Goal: Task Accomplishment & Management: Use online tool/utility

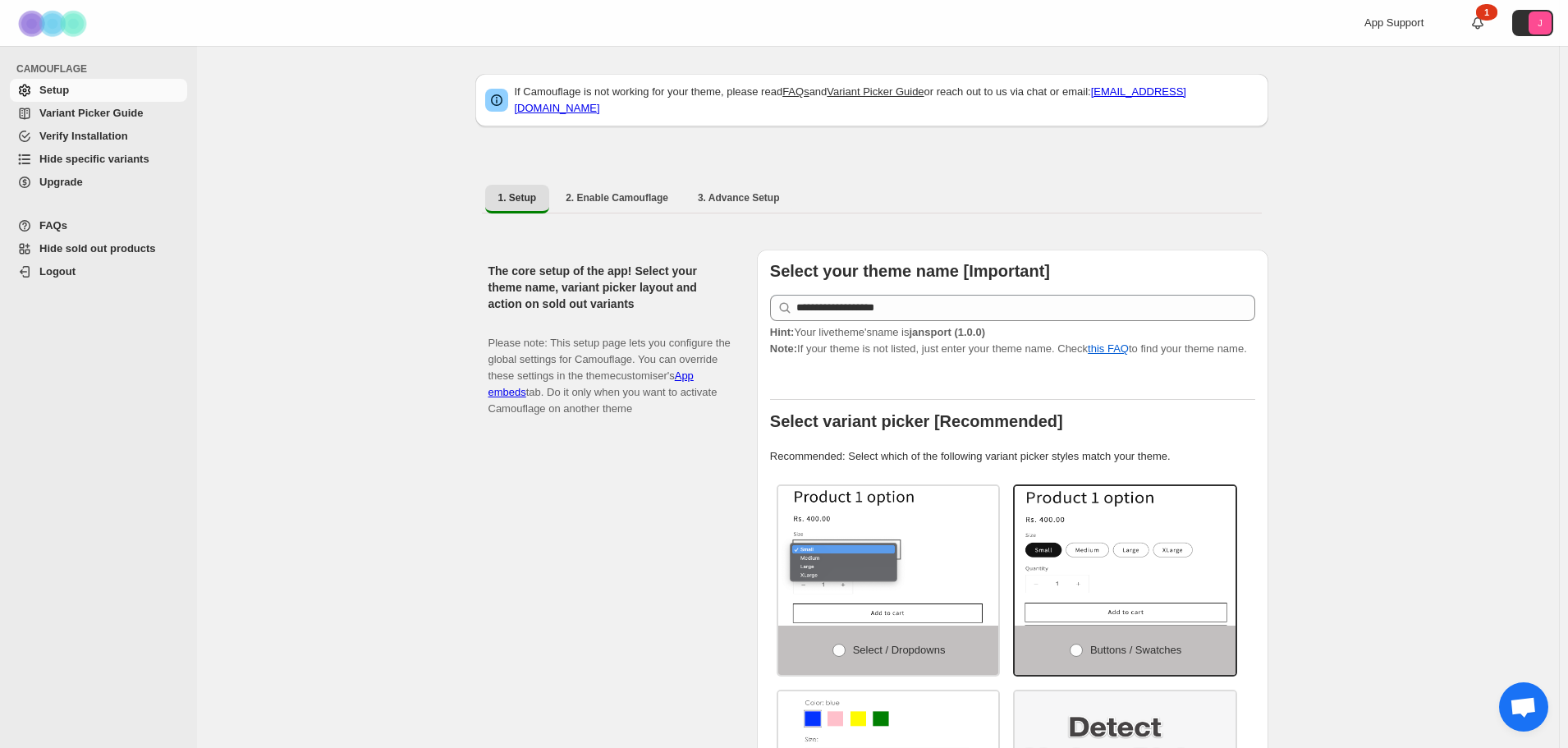
click at [42, 156] on span "Hide specific variants" at bounding box center [93, 159] width 110 height 12
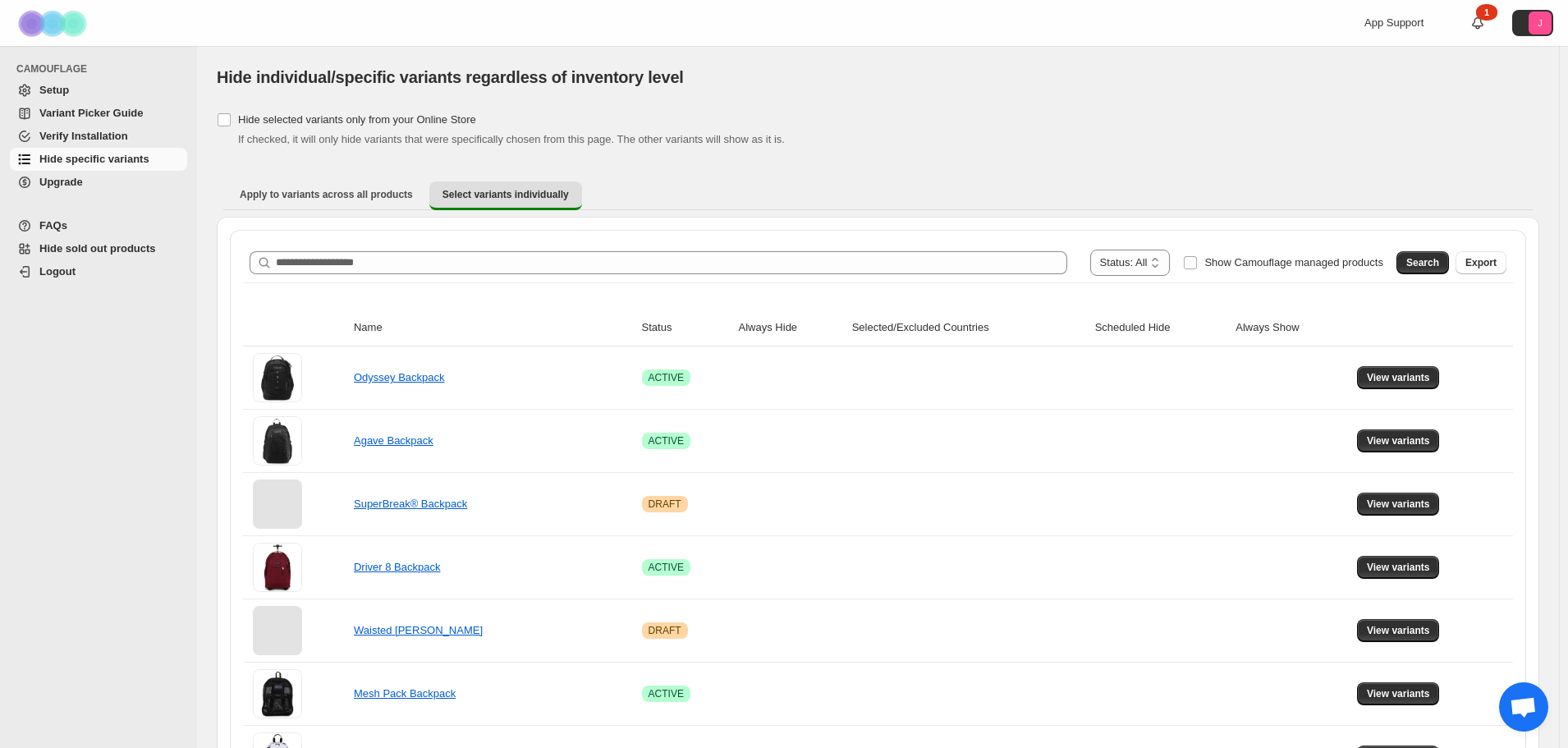
click at [417, 275] on div "**********" at bounding box center [878, 263] width 1257 height 26
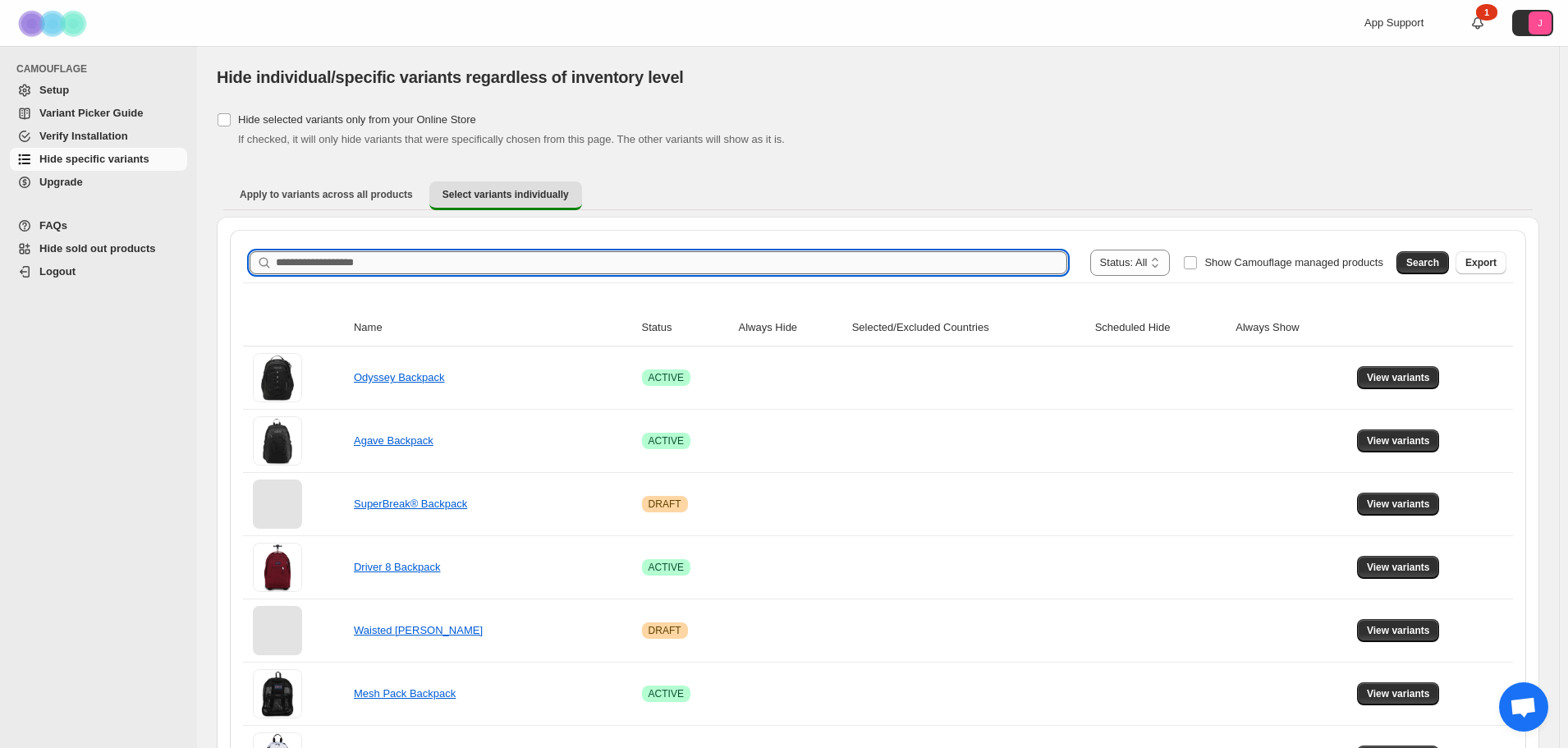
click at [410, 266] on input "Search product name" at bounding box center [671, 263] width 791 height 23
click at [1439, 269] on span "Search" at bounding box center [1422, 262] width 33 height 13
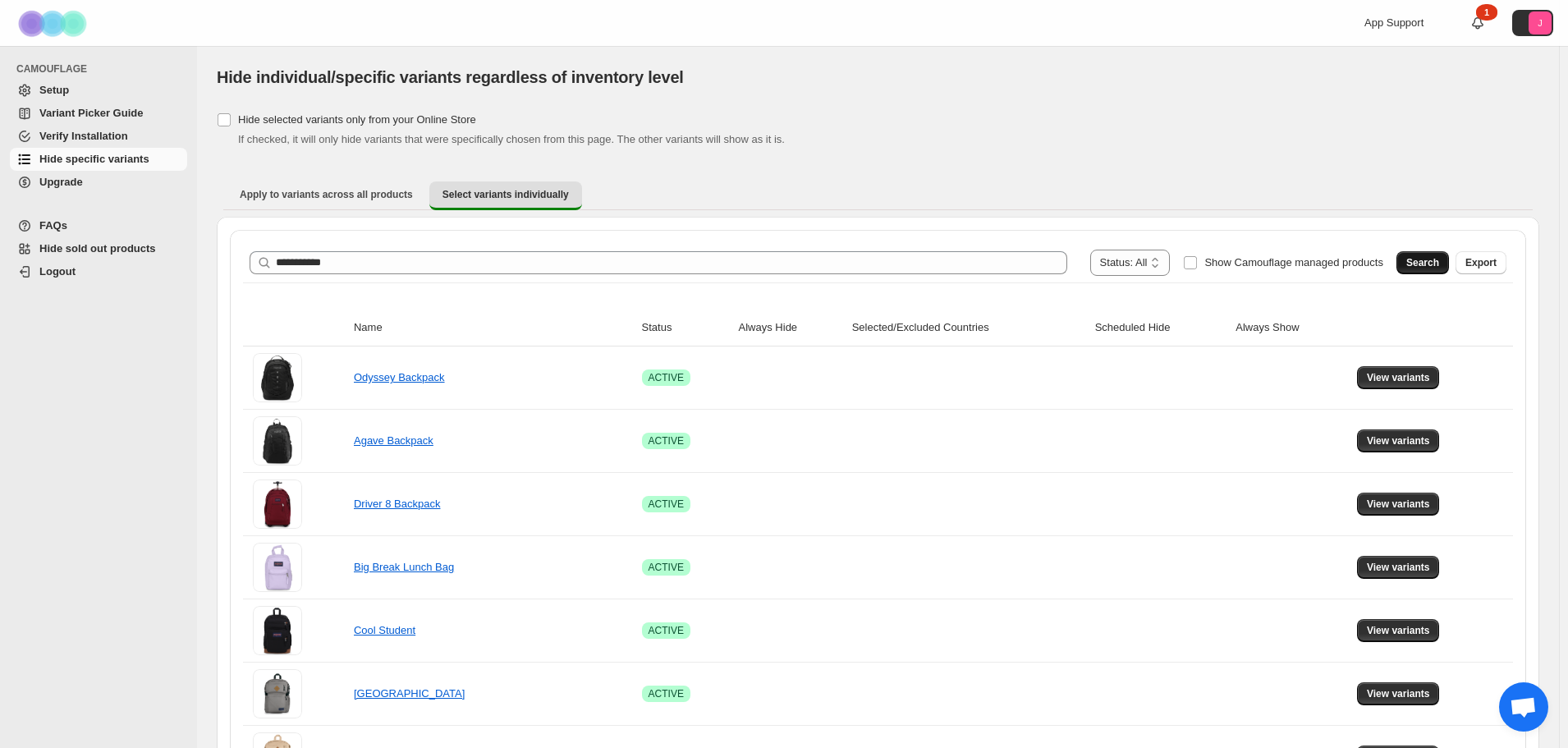
click at [1439, 269] on span "Search" at bounding box center [1422, 262] width 33 height 13
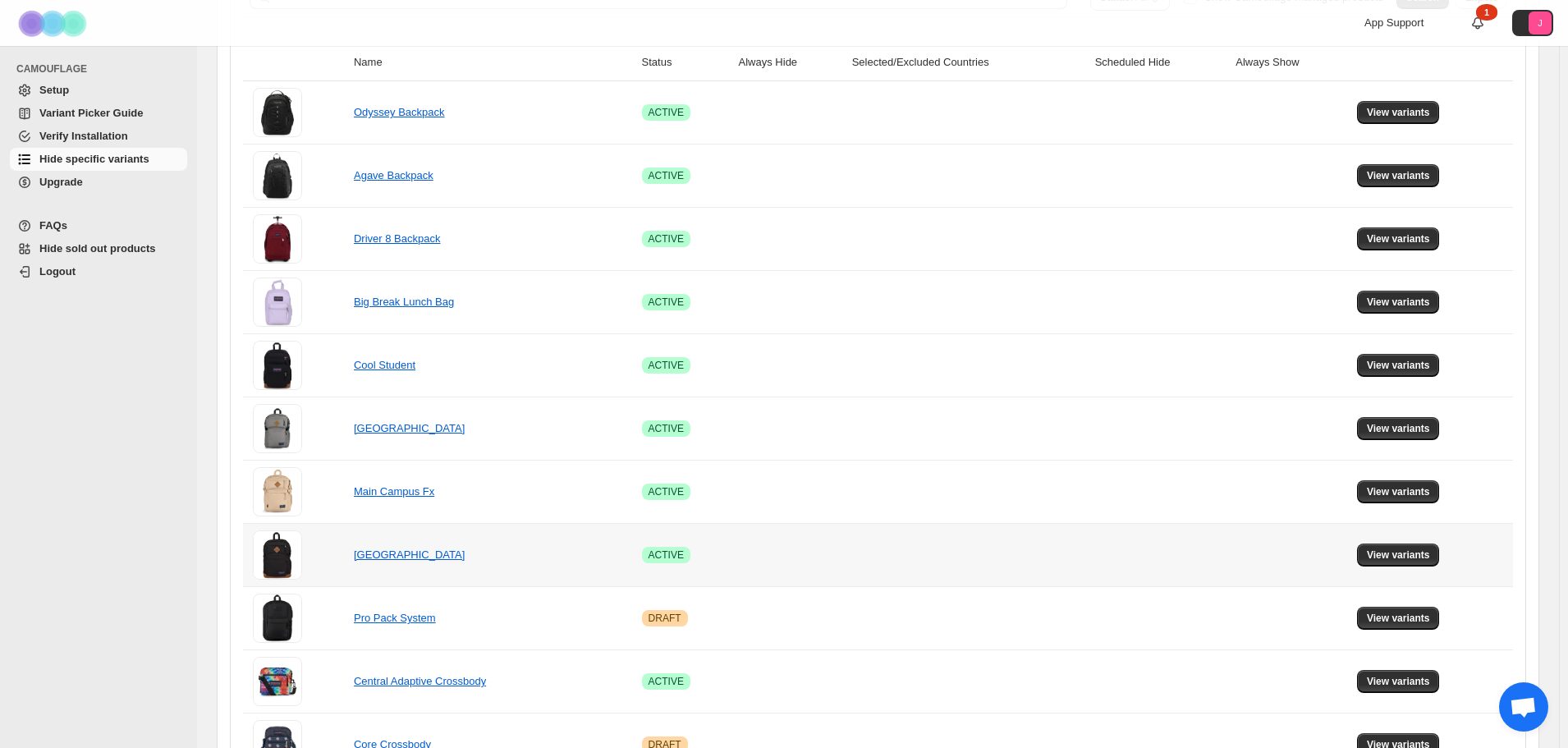
scroll to position [246, 0]
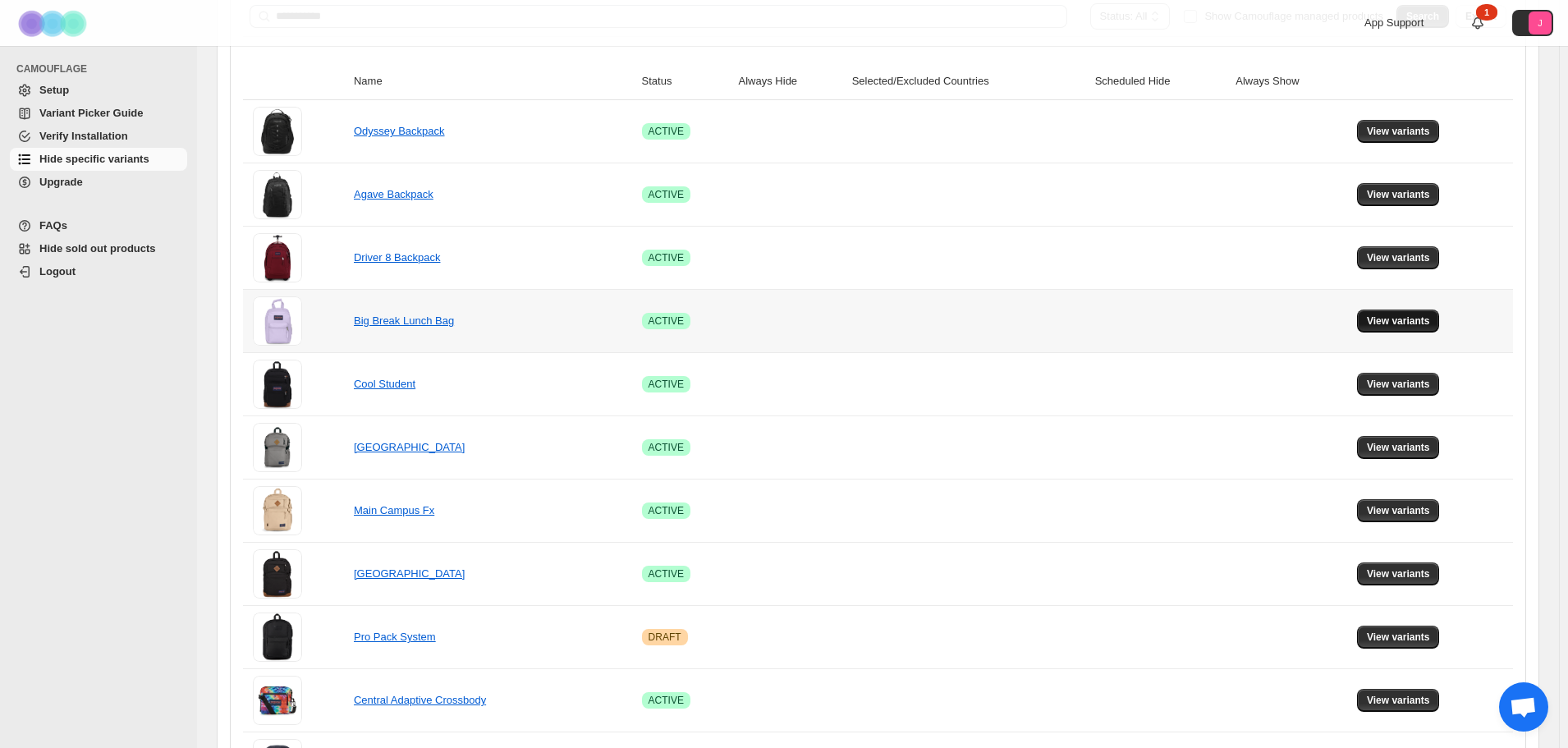
click at [1407, 328] on button "View variants" at bounding box center [1398, 320] width 83 height 23
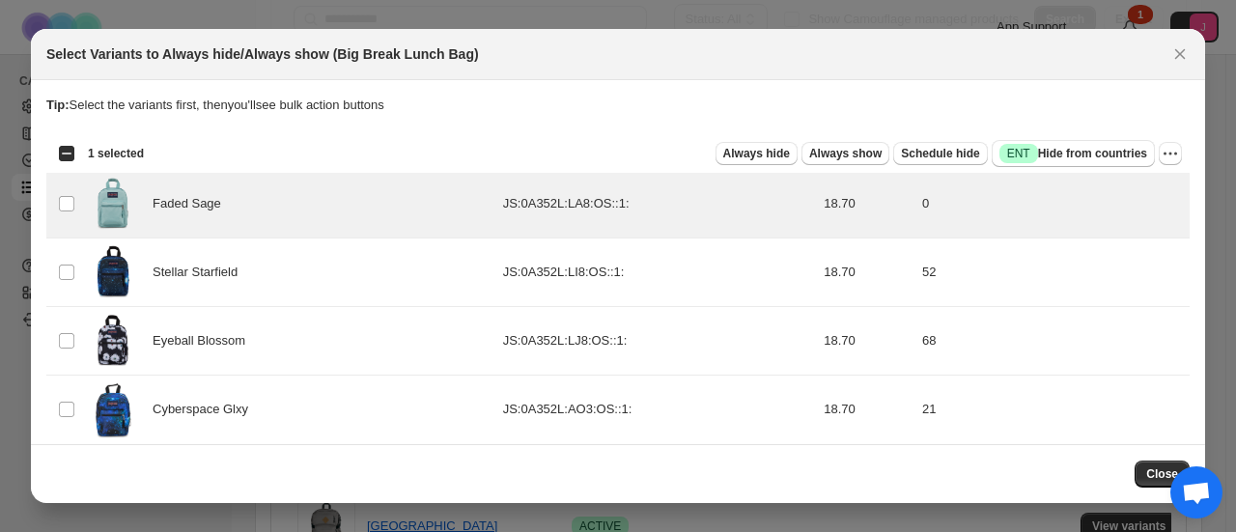
click at [71, 470] on span ":r7:" at bounding box center [66, 478] width 17 height 17
click at [790, 157] on span "Always hide" at bounding box center [756, 153] width 67 height 15
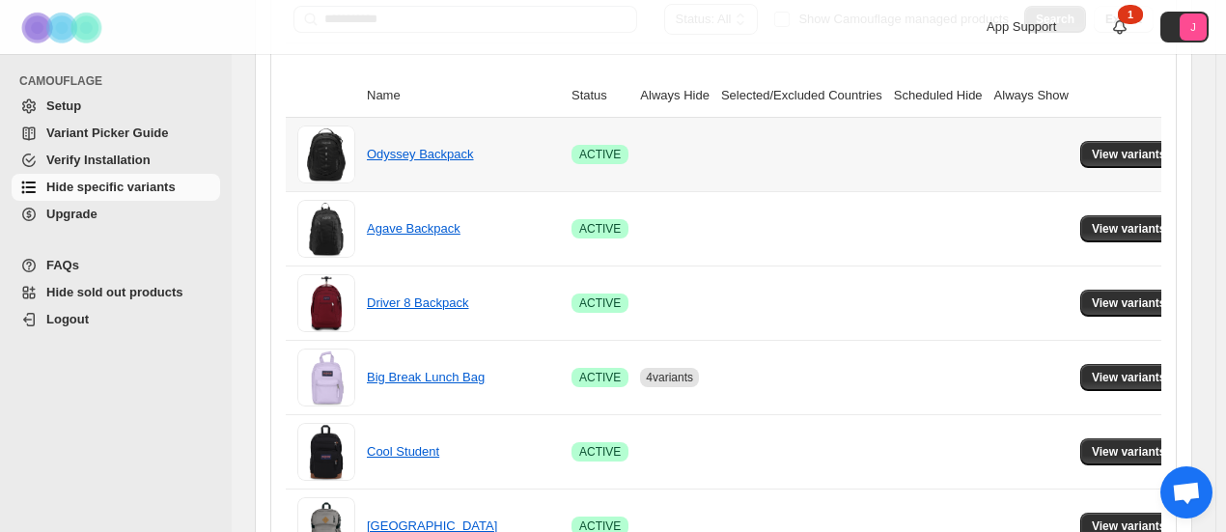
scroll to position [0, 0]
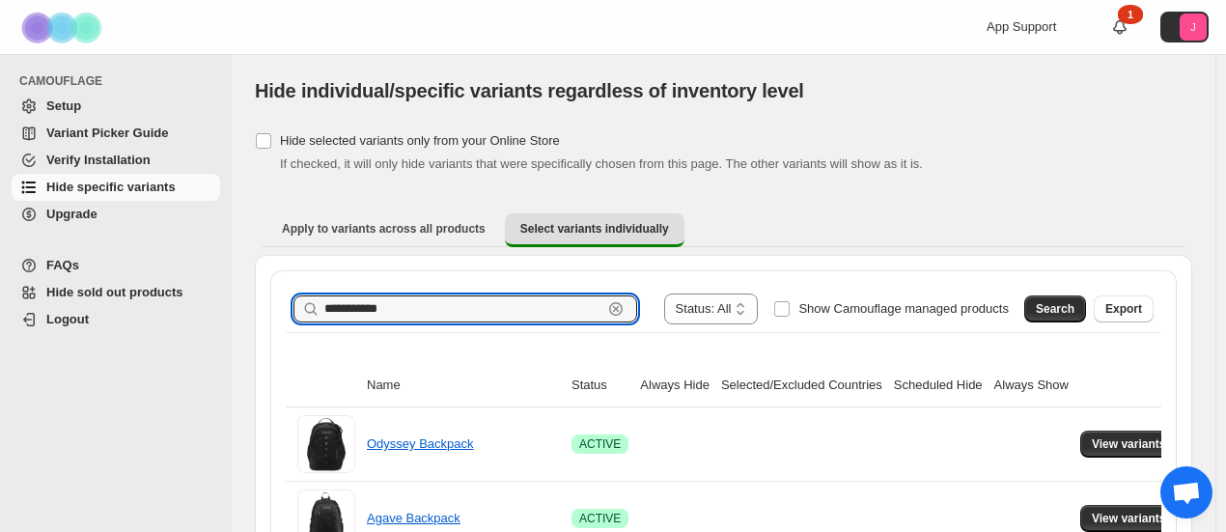
drag, startPoint x: 395, startPoint y: 310, endPoint x: 271, endPoint y: 287, distance: 125.8
click at [448, 312] on input "**********" at bounding box center [463, 309] width 278 height 27
type input "***"
click at [435, 316] on input "Search product name" at bounding box center [480, 309] width 313 height 27
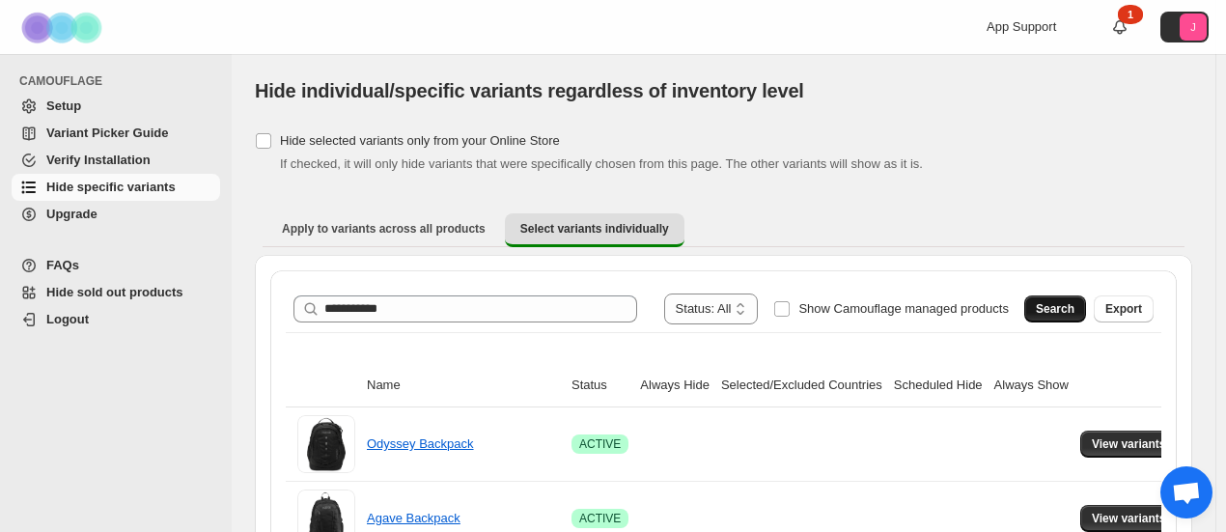
click at [1050, 296] on button "Search" at bounding box center [1056, 309] width 62 height 27
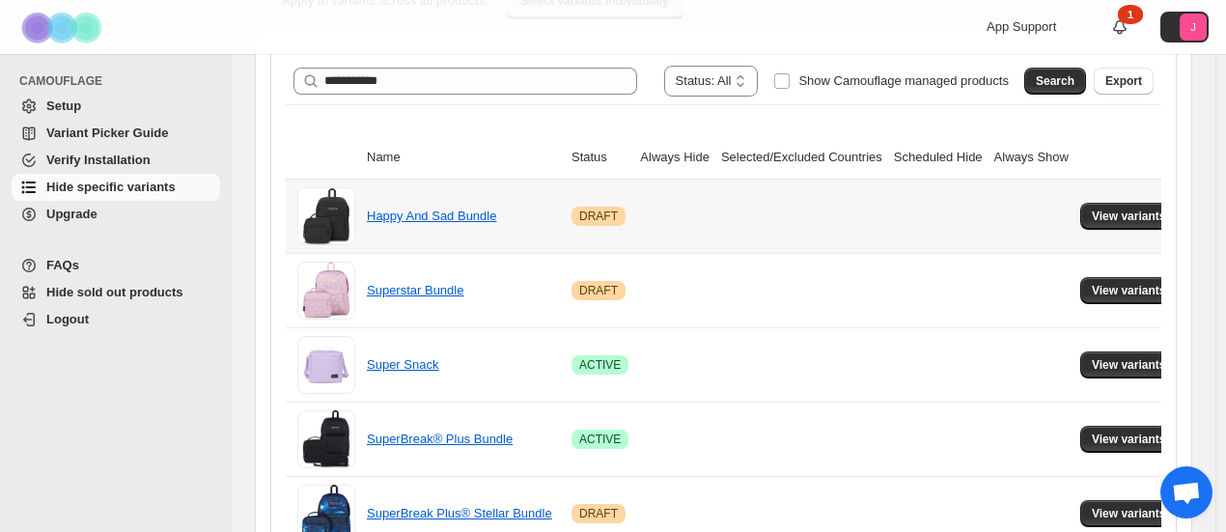
scroll to position [318, 0]
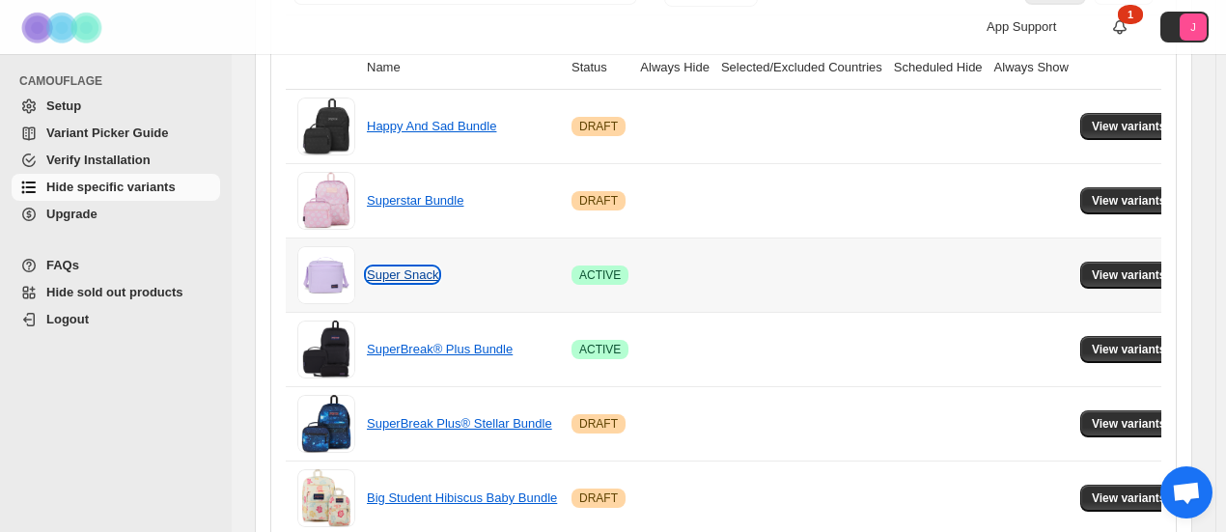
click at [402, 275] on link "Super Snack" at bounding box center [402, 275] width 71 height 14
click at [1121, 262] on button "View variants" at bounding box center [1130, 275] width 98 height 27
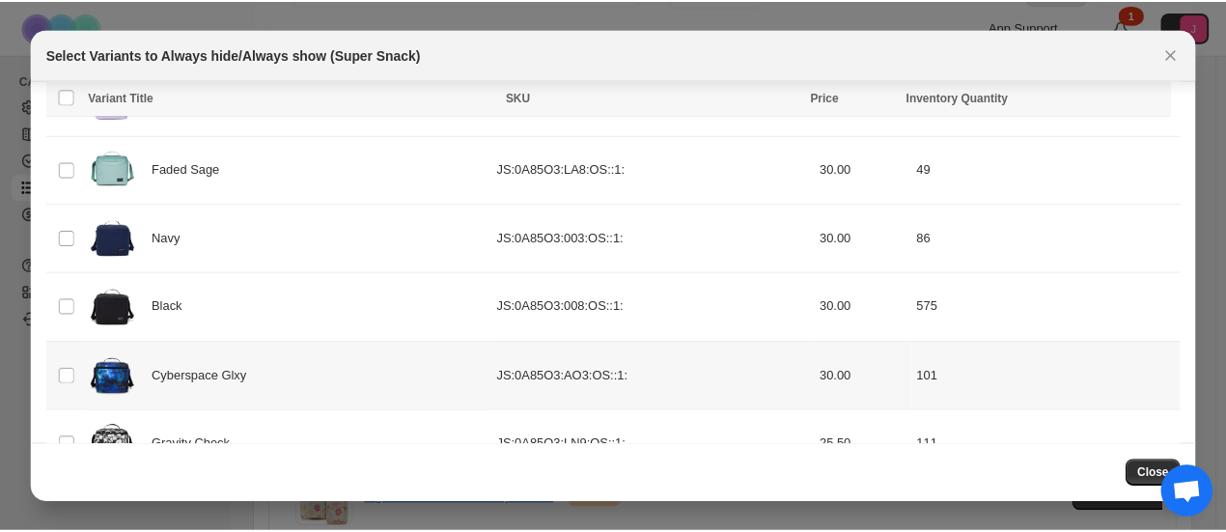
scroll to position [286, 0]
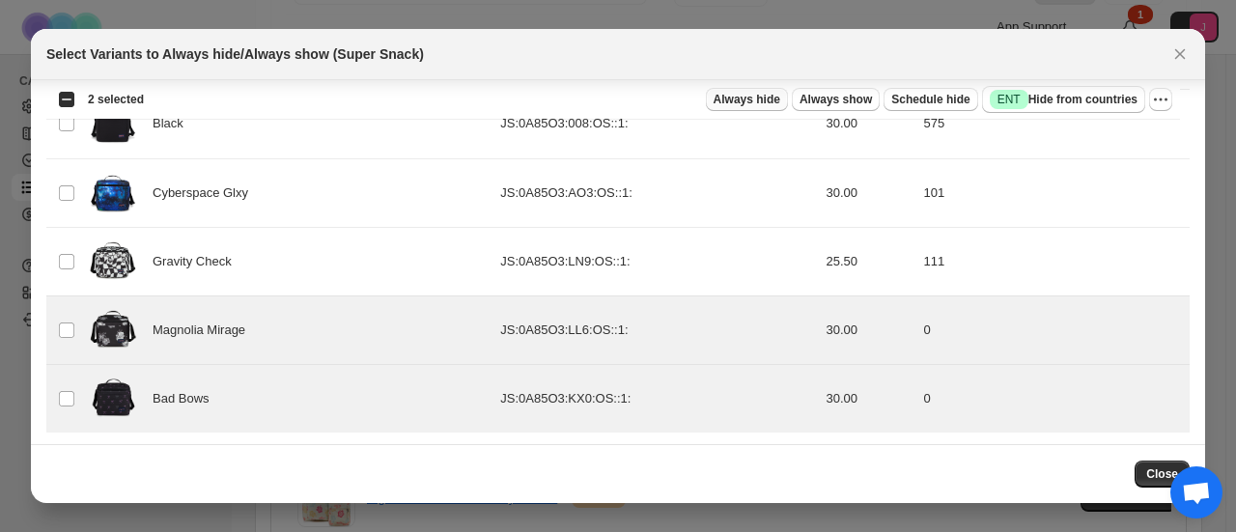
click at [774, 96] on span "Always hide" at bounding box center [747, 99] width 67 height 15
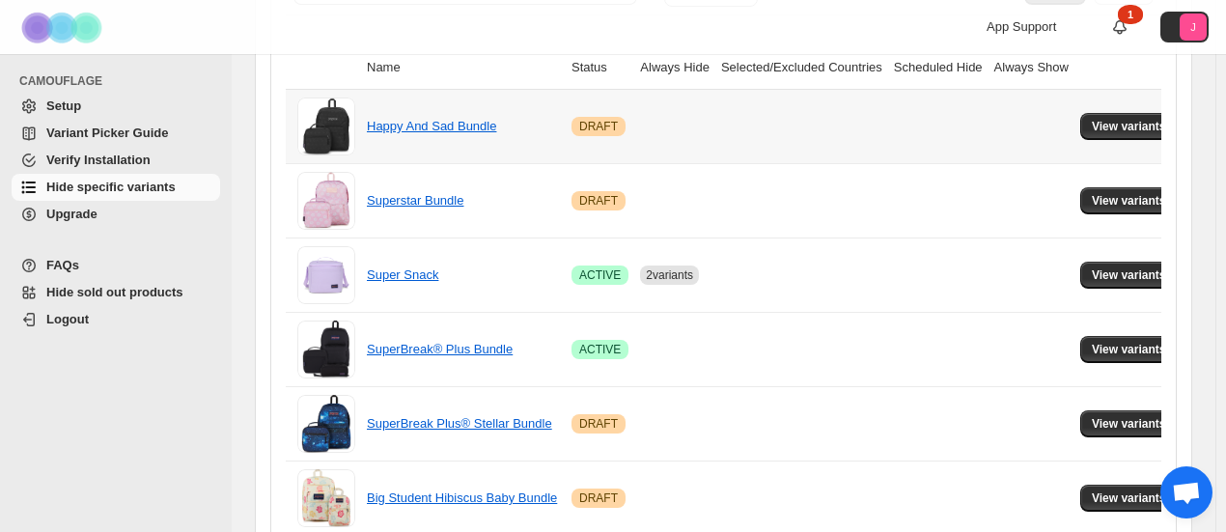
scroll to position [0, 0]
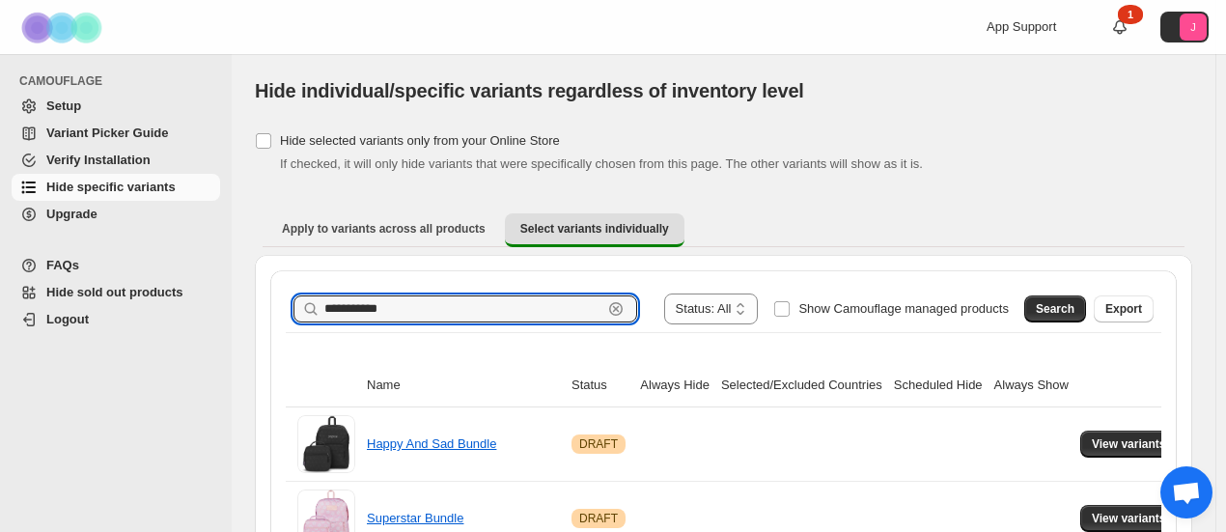
drag, startPoint x: 415, startPoint y: 302, endPoint x: 277, endPoint y: 302, distance: 138.1
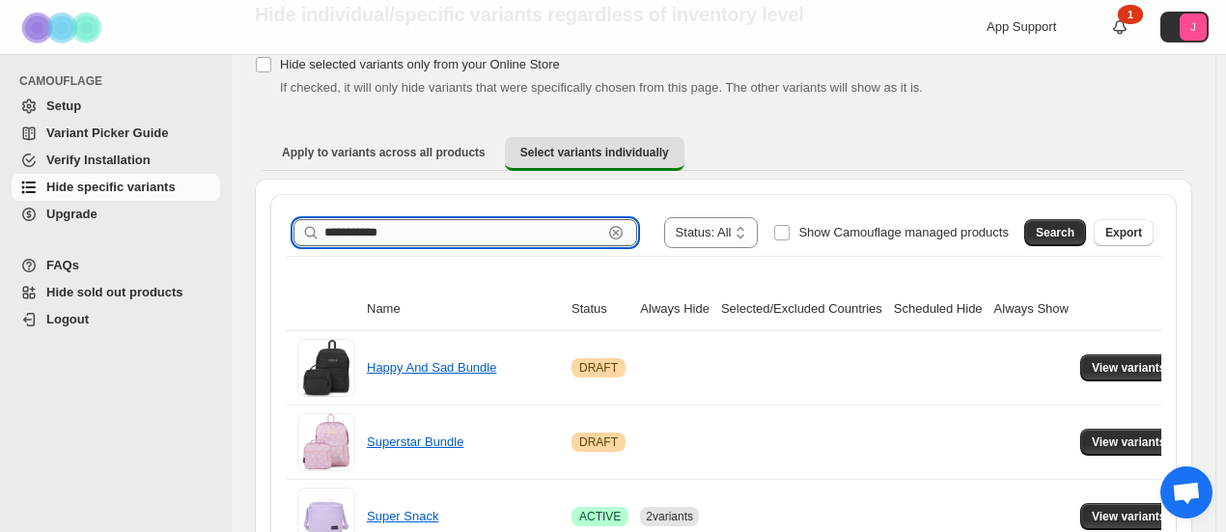
scroll to position [86, 0]
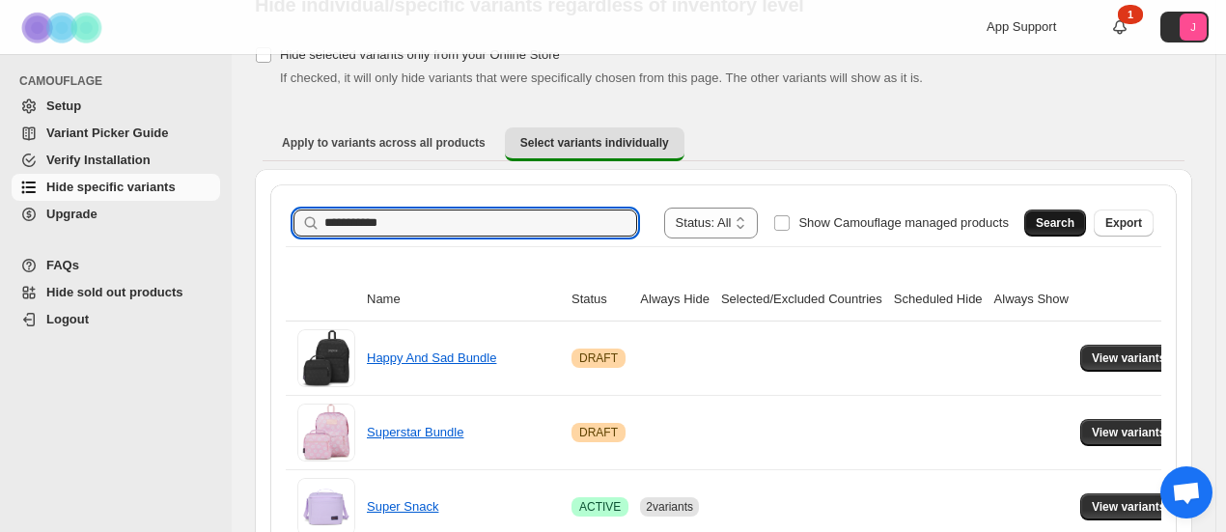
click at [1066, 221] on span "Search" at bounding box center [1055, 222] width 39 height 15
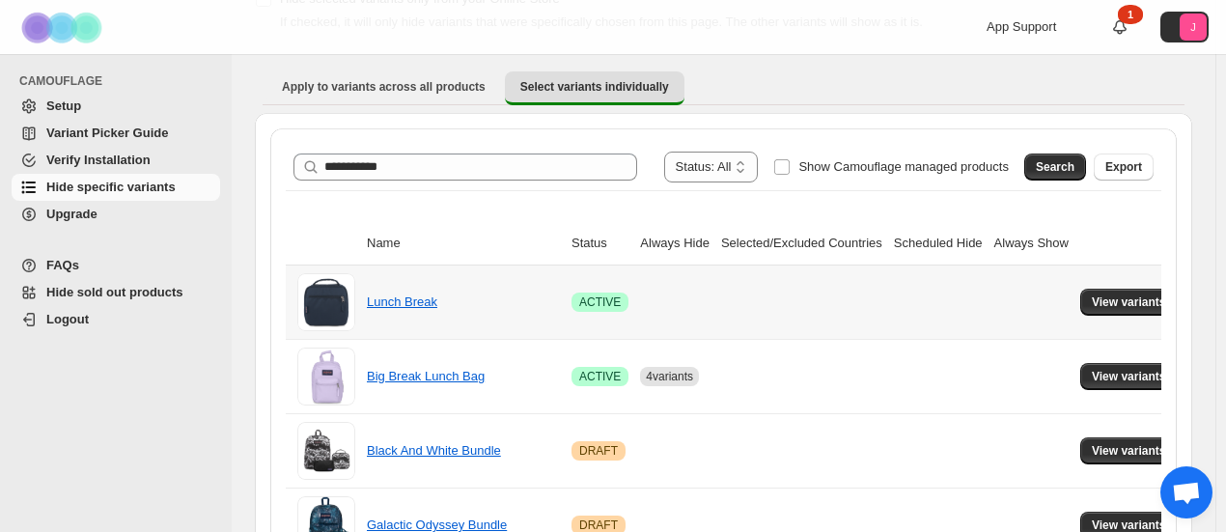
scroll to position [143, 0]
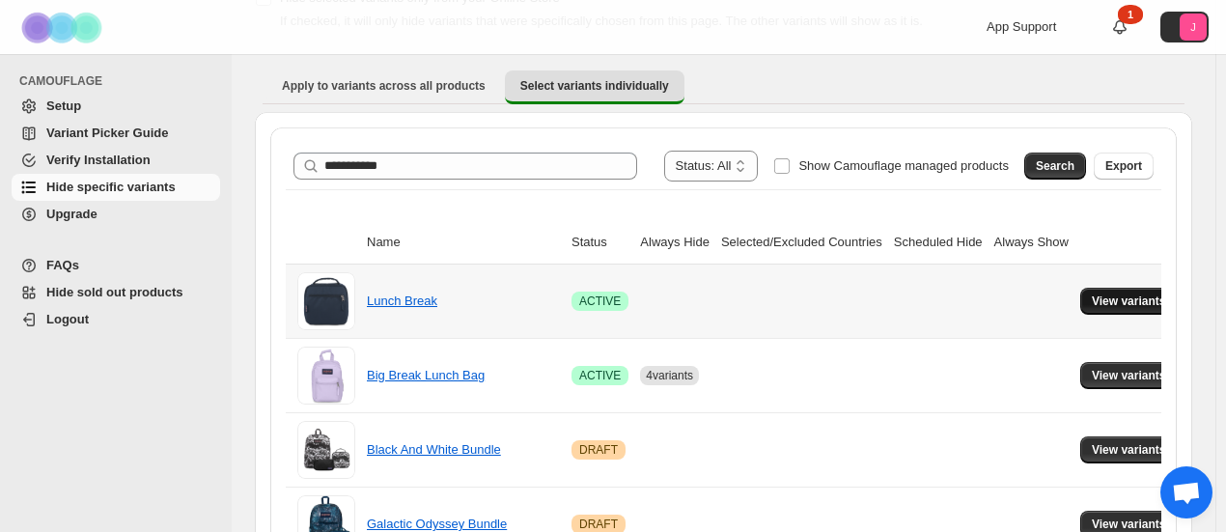
click at [1094, 291] on button "View variants" at bounding box center [1130, 301] width 98 height 27
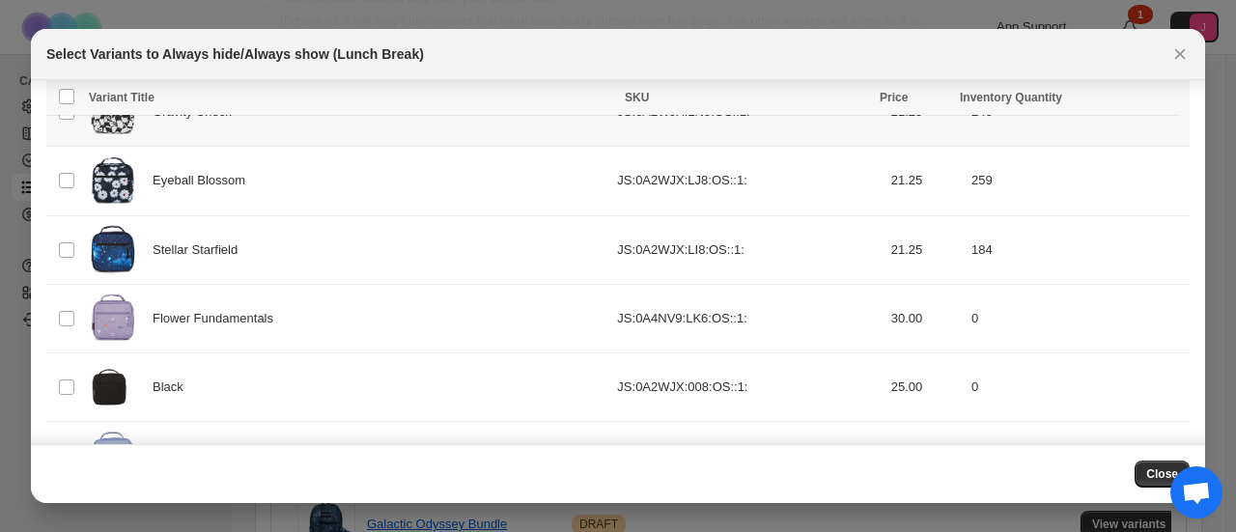
scroll to position [319, 0]
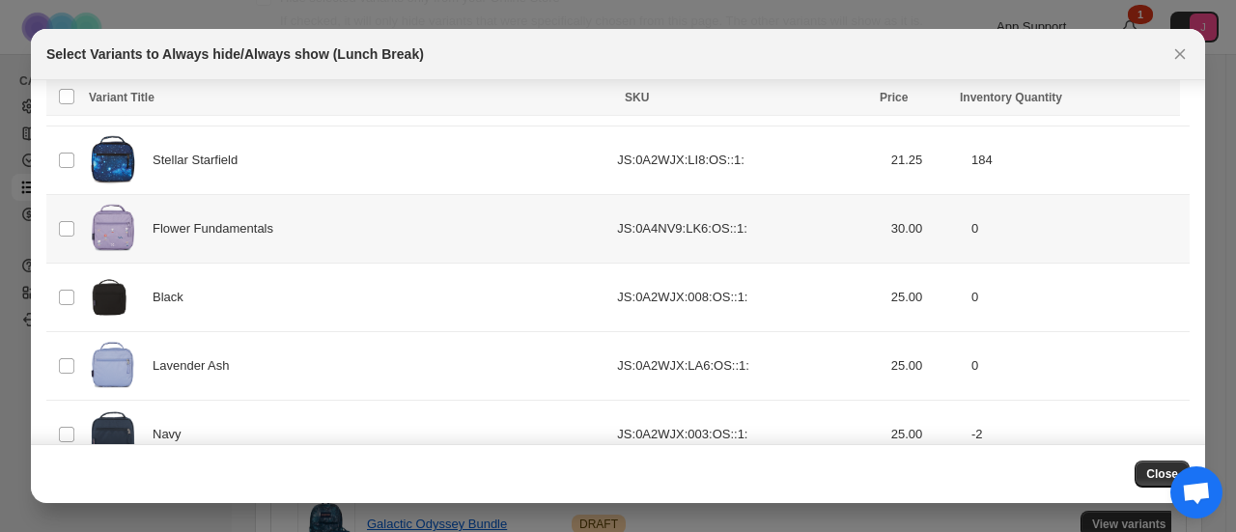
click at [55, 223] on td "Select product variant" at bounding box center [64, 228] width 37 height 69
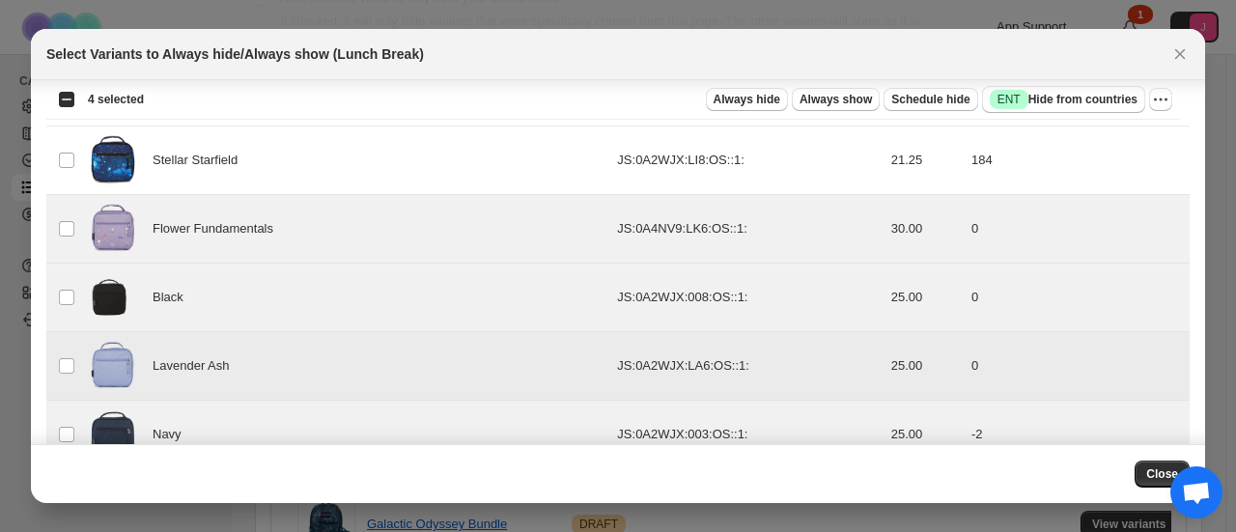
scroll to position [354, 0]
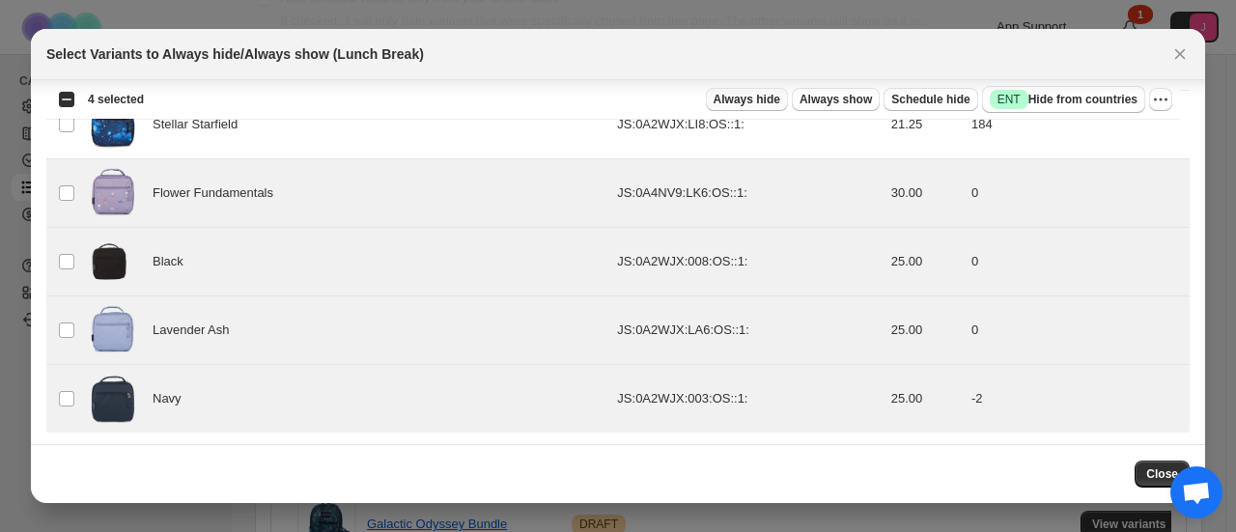
click at [772, 96] on span "Always hide" at bounding box center [747, 99] width 67 height 15
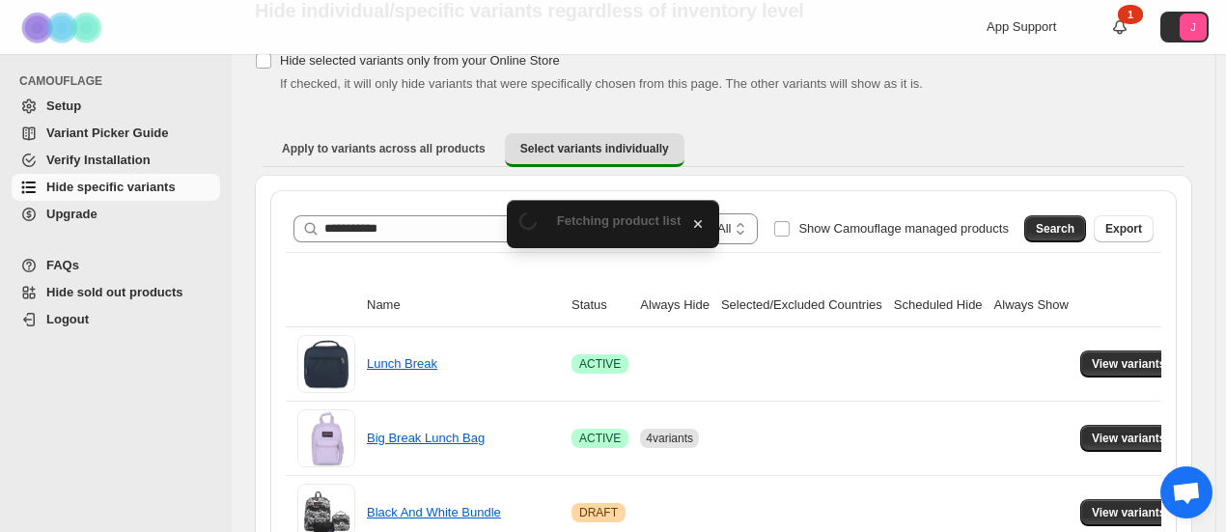
scroll to position [143, 0]
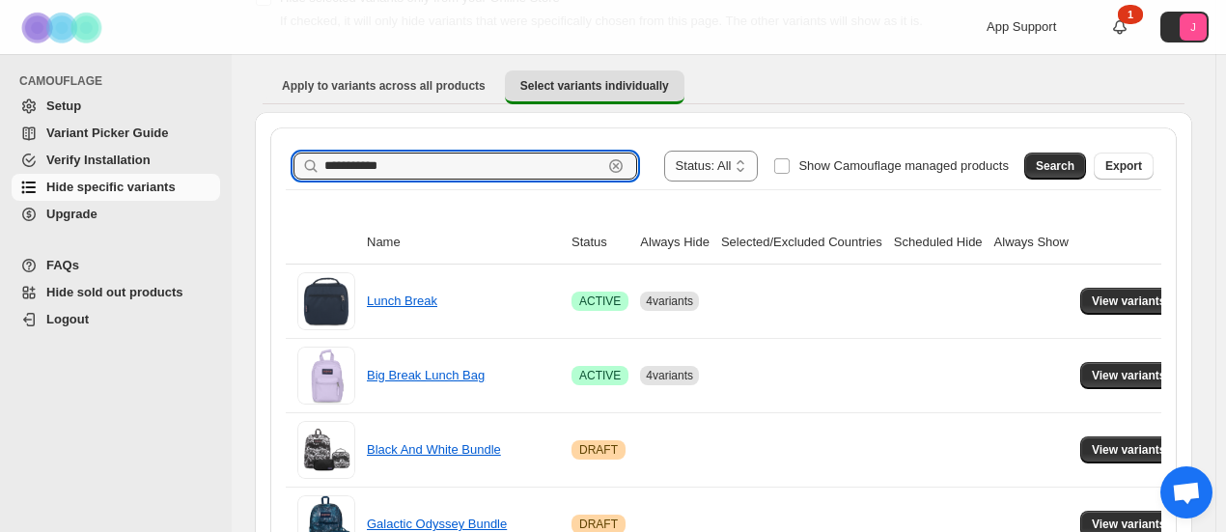
drag, startPoint x: 409, startPoint y: 156, endPoint x: 286, endPoint y: 155, distance: 123.6
click at [286, 155] on div "**********" at bounding box center [724, 166] width 876 height 46
click at [1060, 165] on span "Search" at bounding box center [1055, 165] width 39 height 15
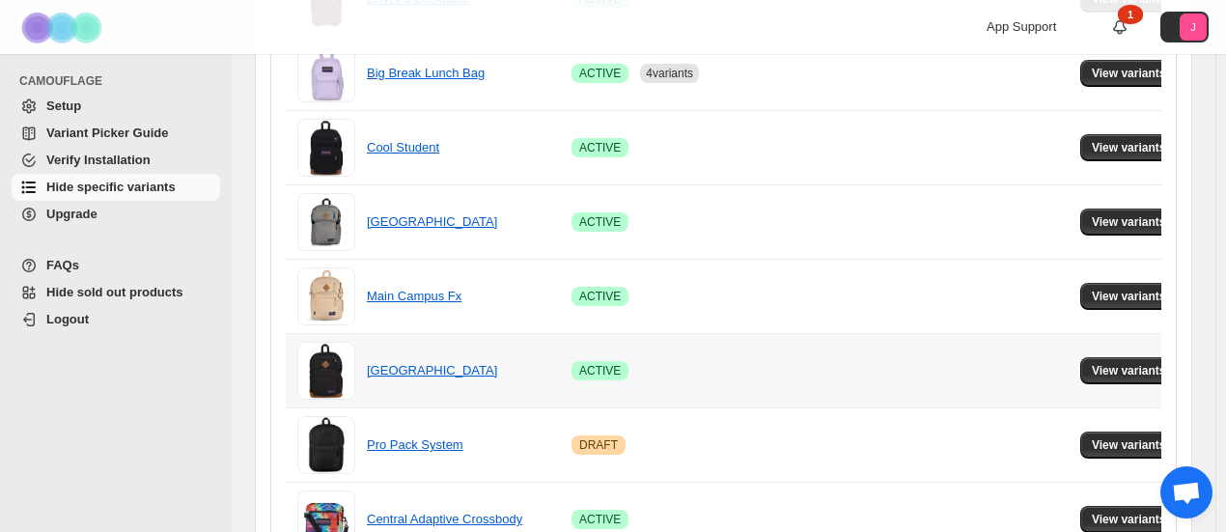
click at [570, 380] on td "Success ACTIVE" at bounding box center [600, 370] width 69 height 74
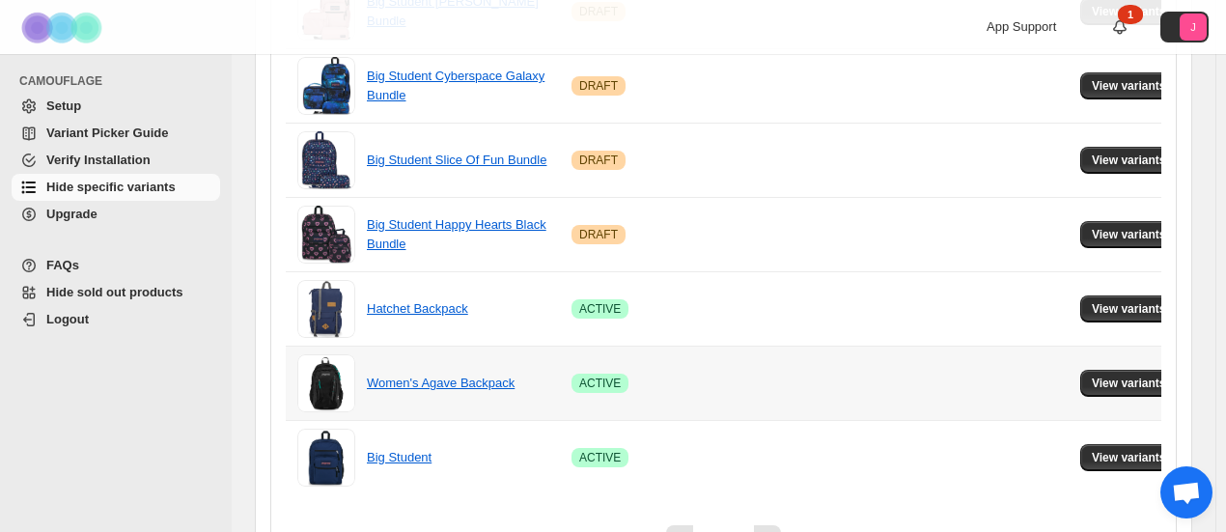
scroll to position [1443, 0]
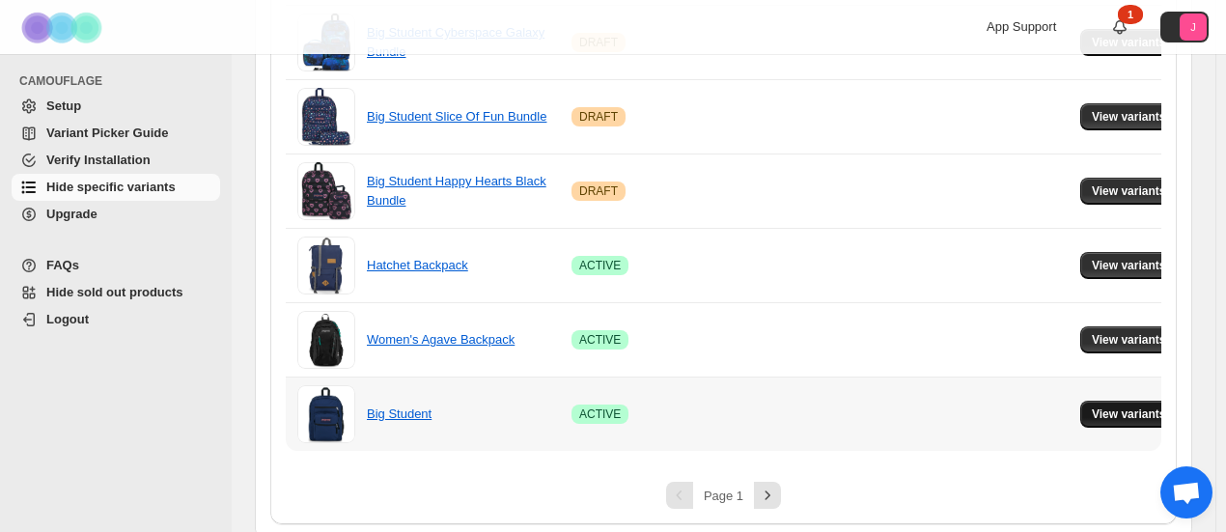
click at [1112, 408] on span "View variants" at bounding box center [1129, 414] width 74 height 15
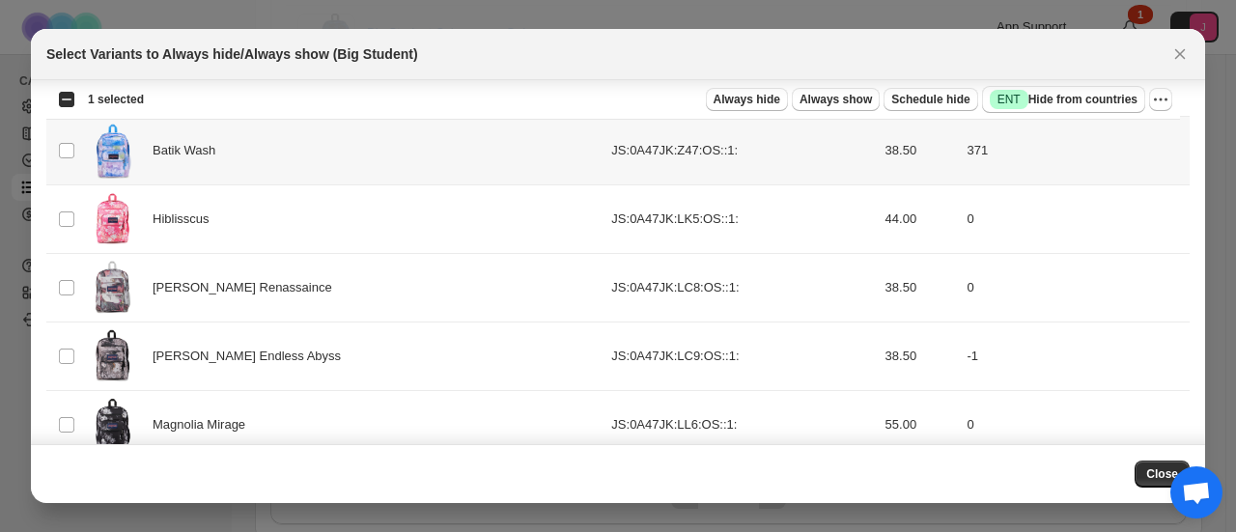
scroll to position [1564, 0]
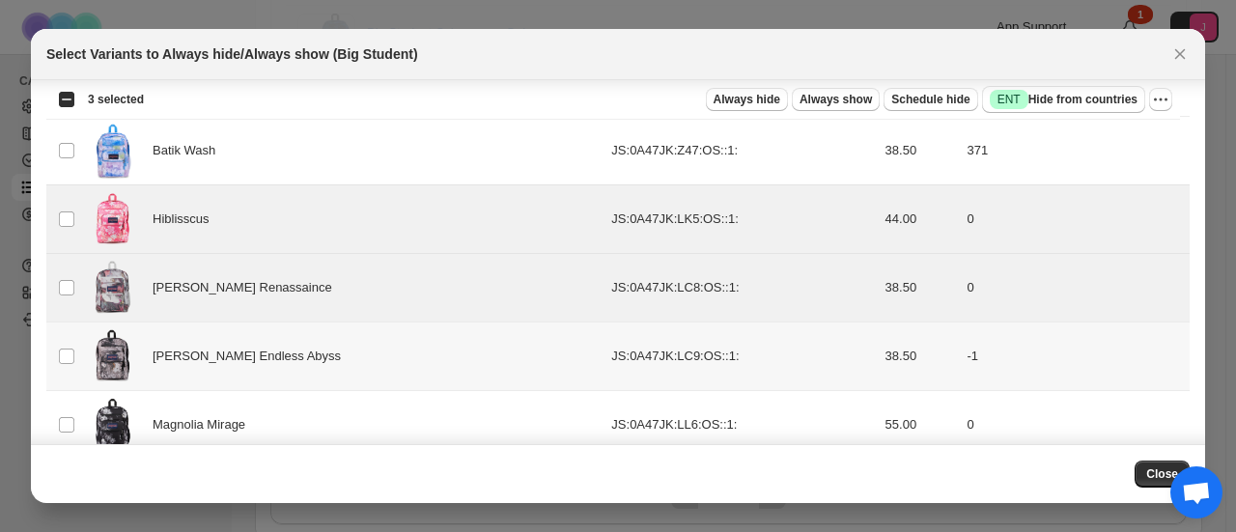
click at [66, 360] on td "Select product variant" at bounding box center [64, 357] width 37 height 69
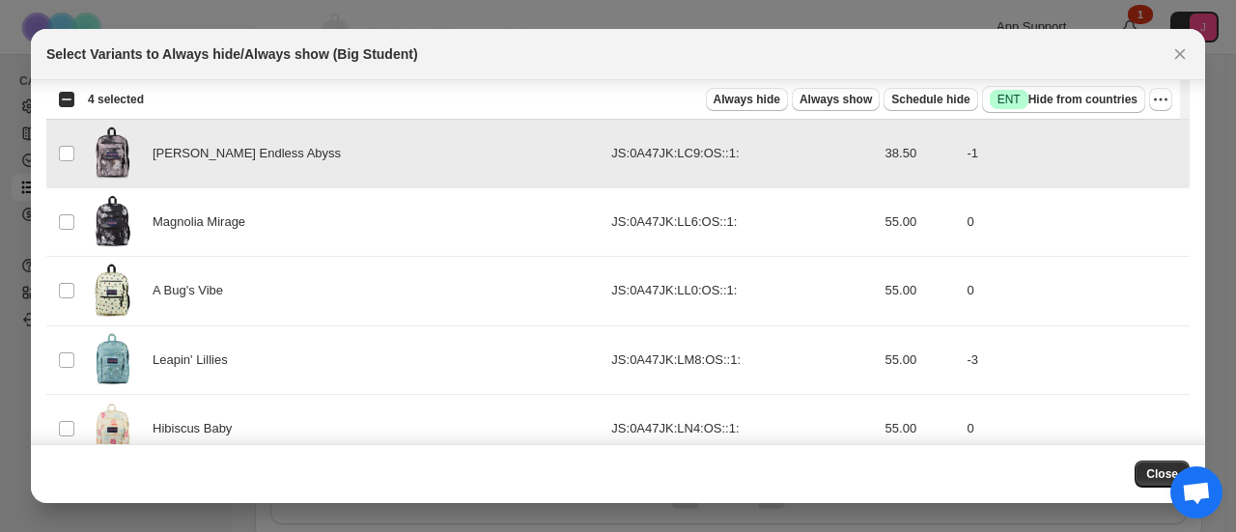
scroll to position [1796, 0]
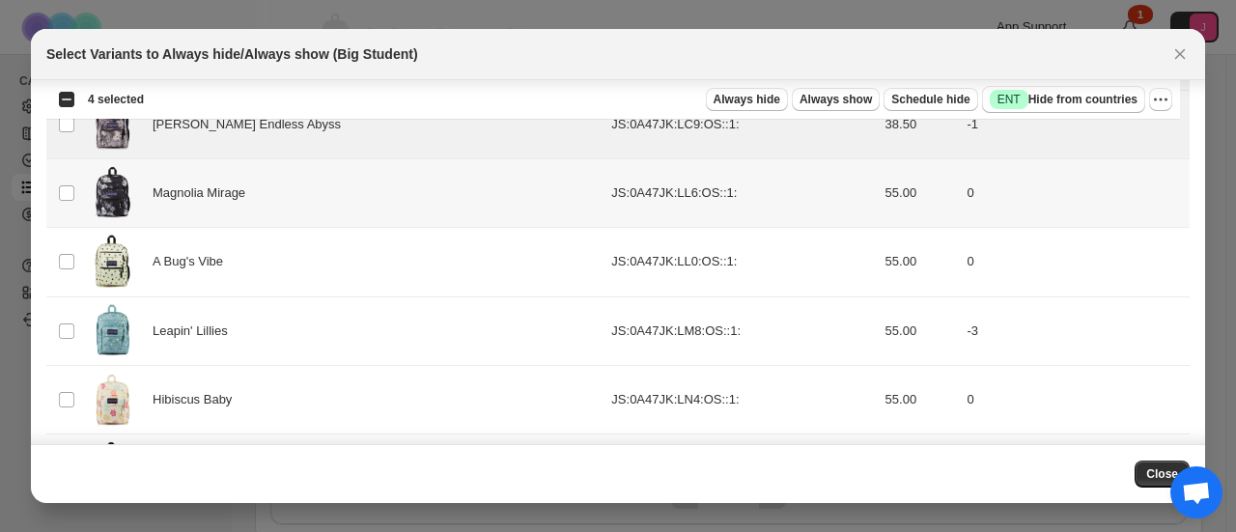
click at [65, 173] on td "Select product variant" at bounding box center [64, 193] width 37 height 69
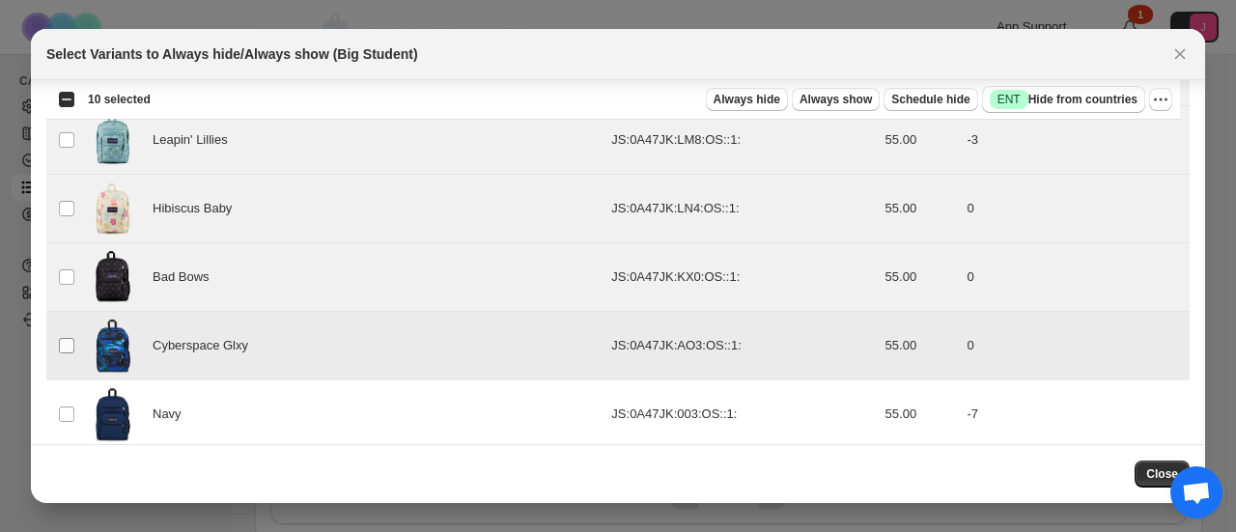
scroll to position [1995, 0]
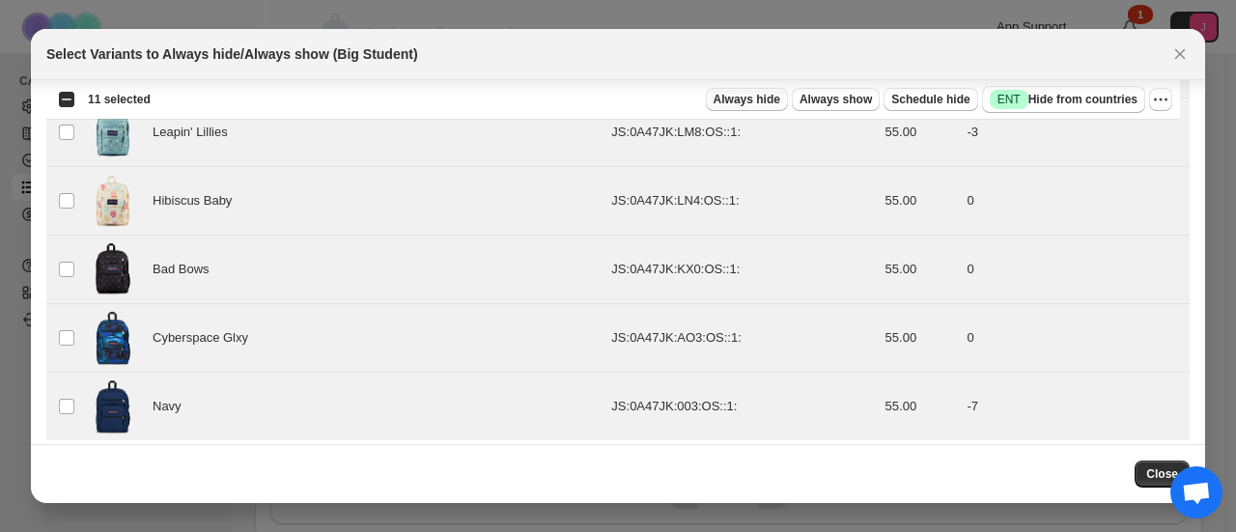
click at [773, 103] on span "Always hide" at bounding box center [747, 99] width 67 height 15
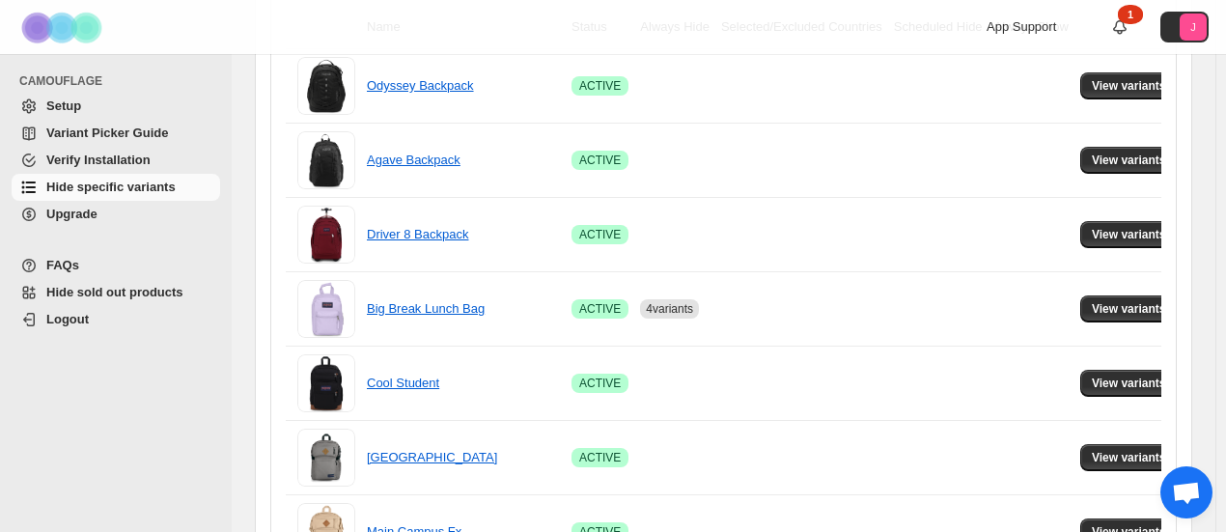
scroll to position [0, 0]
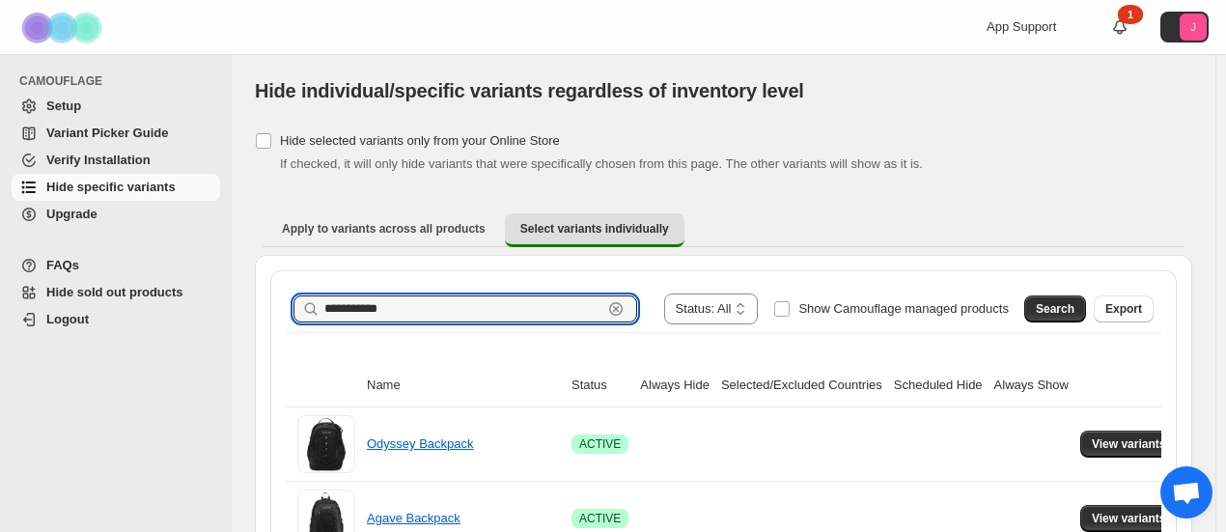
drag, startPoint x: 429, startPoint y: 306, endPoint x: 278, endPoint y: 300, distance: 150.8
click at [1075, 302] on span "Search" at bounding box center [1055, 308] width 39 height 15
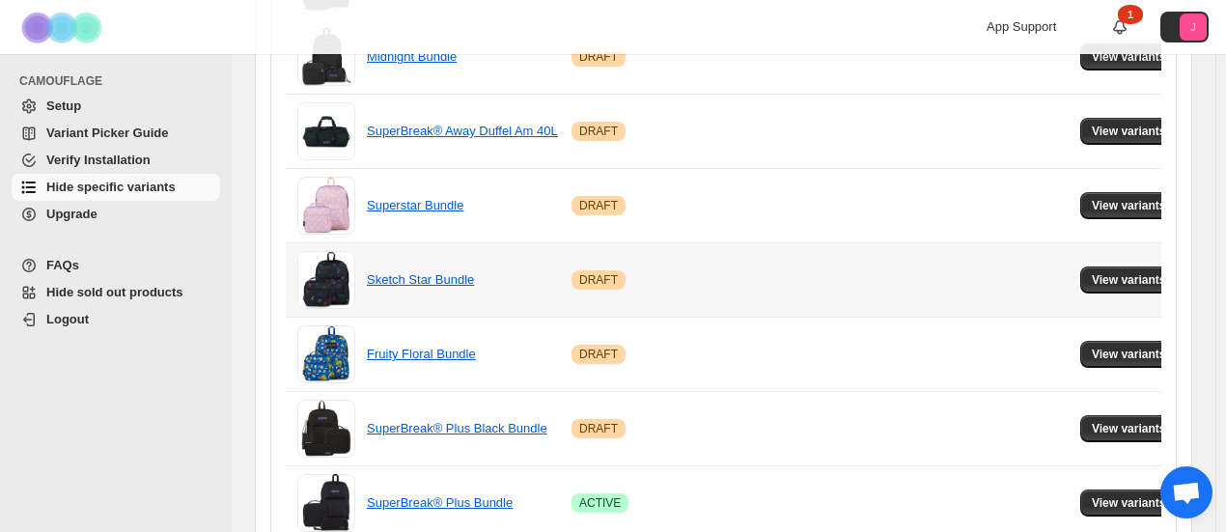
scroll to position [1443, 0]
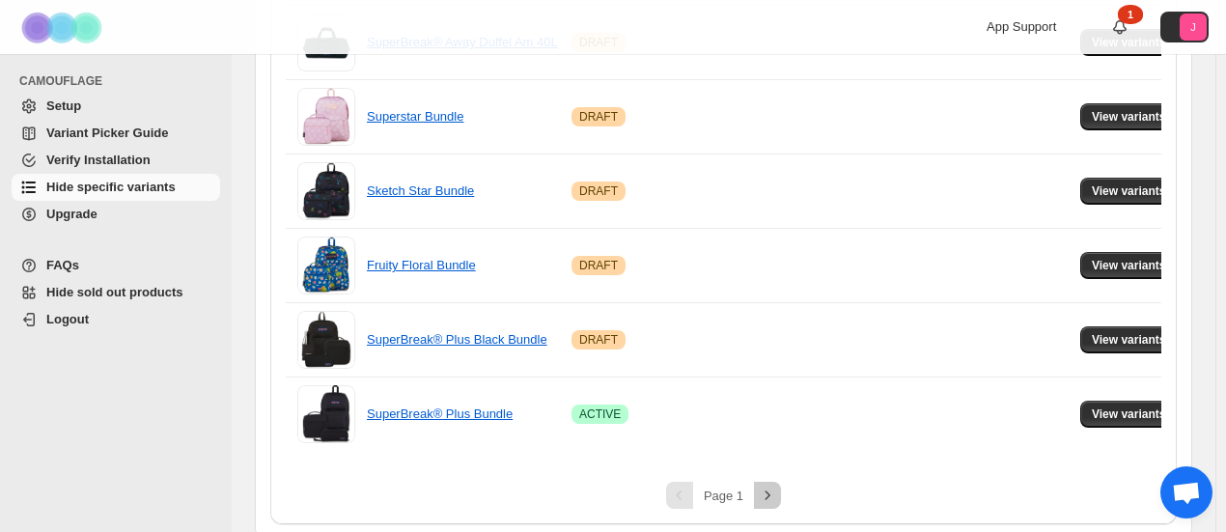
click at [776, 493] on icon "Next" at bounding box center [767, 495] width 19 height 19
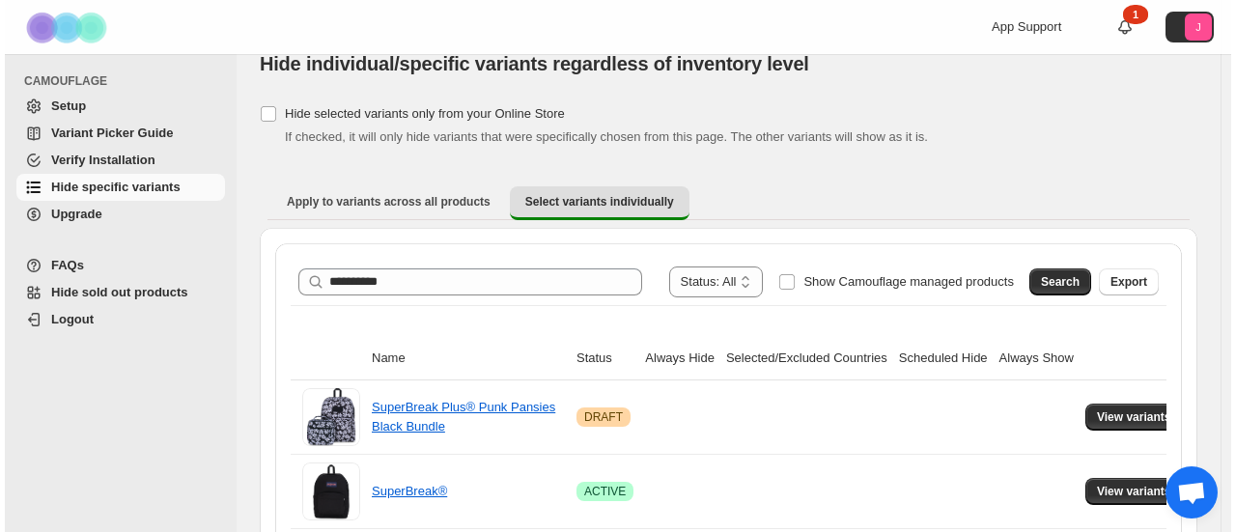
scroll to position [0, 0]
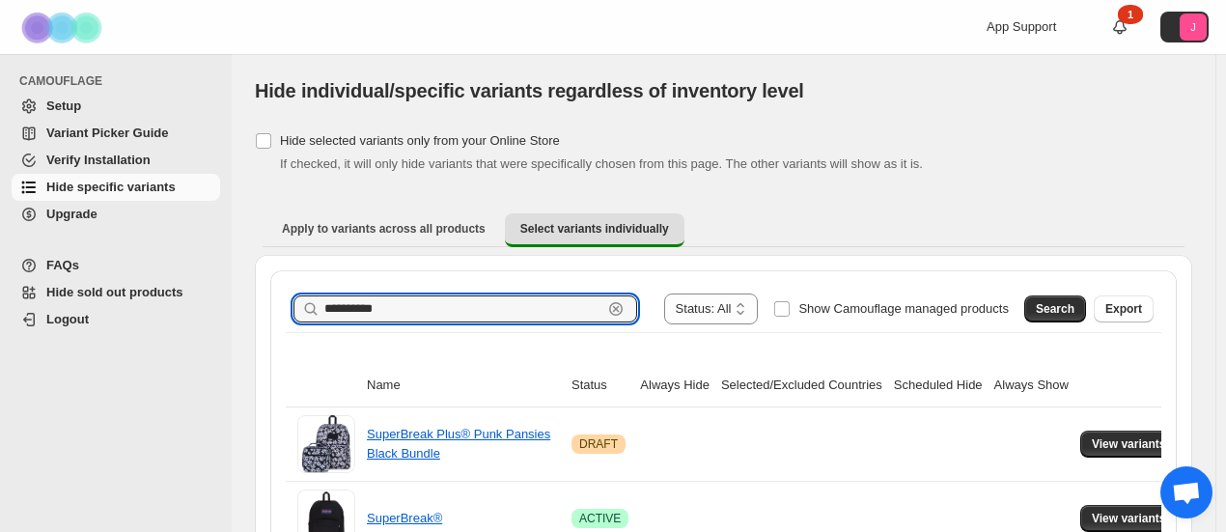
drag, startPoint x: 406, startPoint y: 316, endPoint x: 311, endPoint y: 304, distance: 95.3
click at [311, 304] on div "**********" at bounding box center [466, 309] width 344 height 27
click at [1068, 315] on span "Search" at bounding box center [1055, 308] width 39 height 15
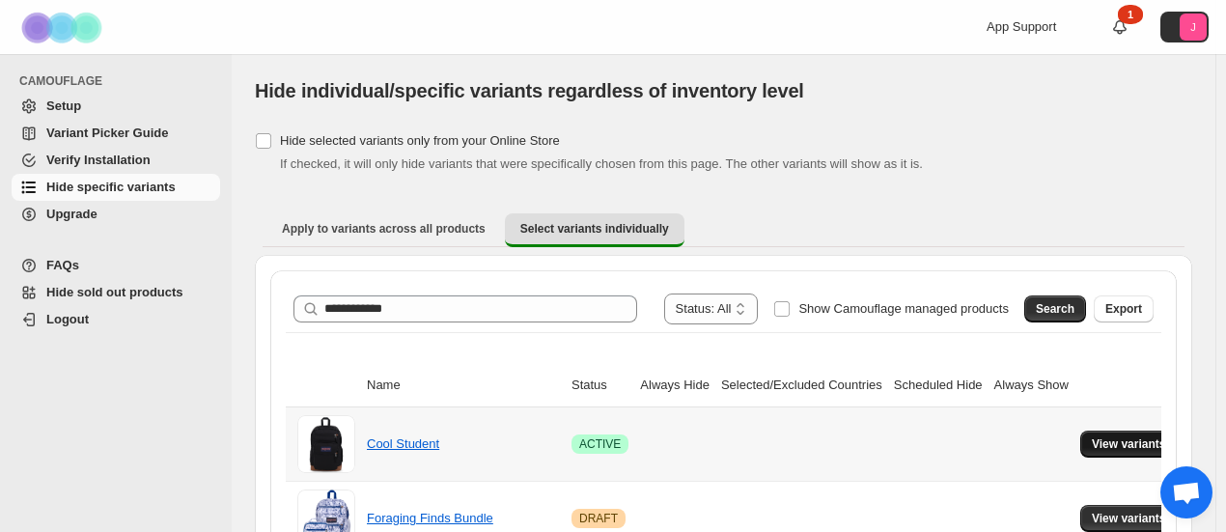
click at [1141, 443] on span "View variants" at bounding box center [1129, 444] width 74 height 15
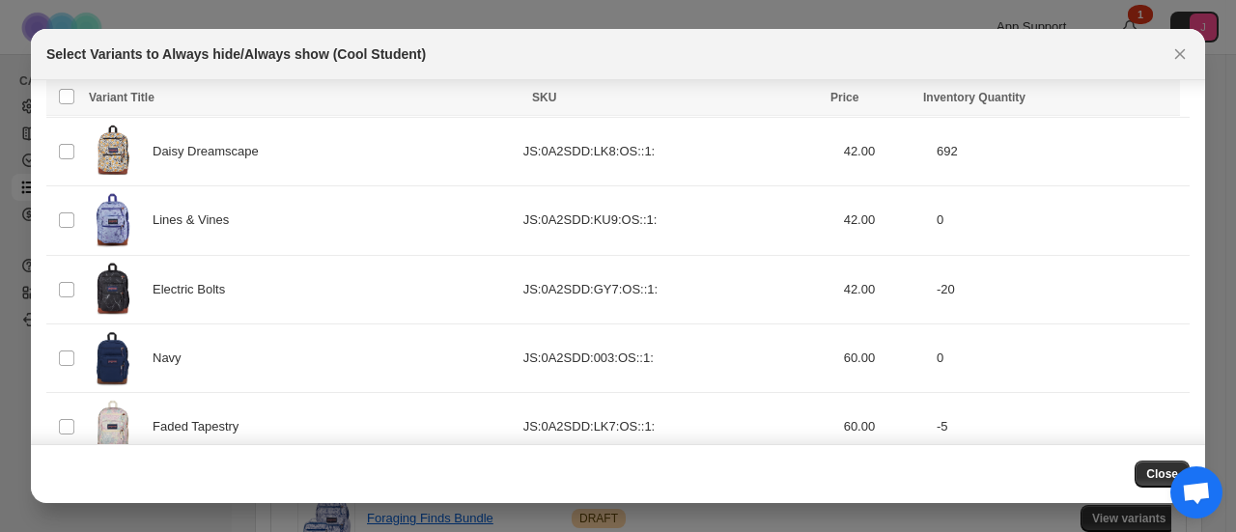
scroll to position [742, 0]
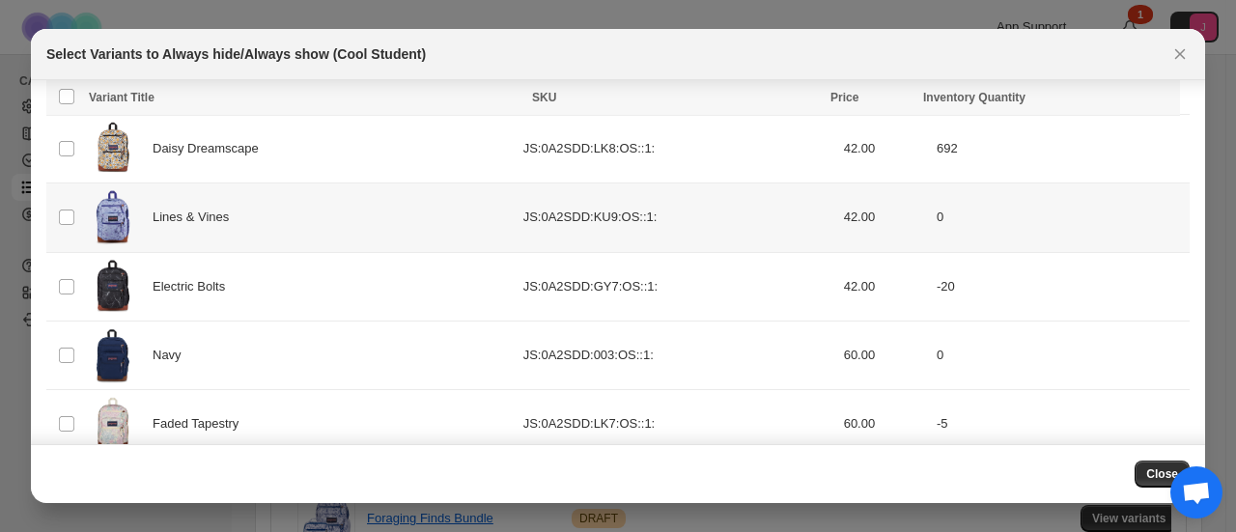
click at [56, 217] on td "Select product variant" at bounding box center [64, 217] width 37 height 69
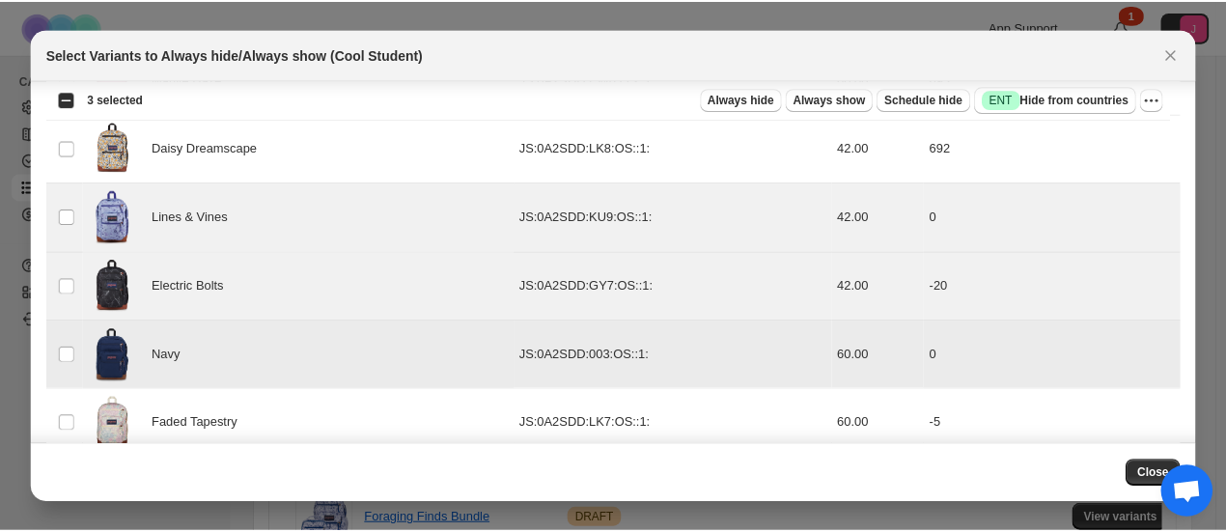
scroll to position [765, 0]
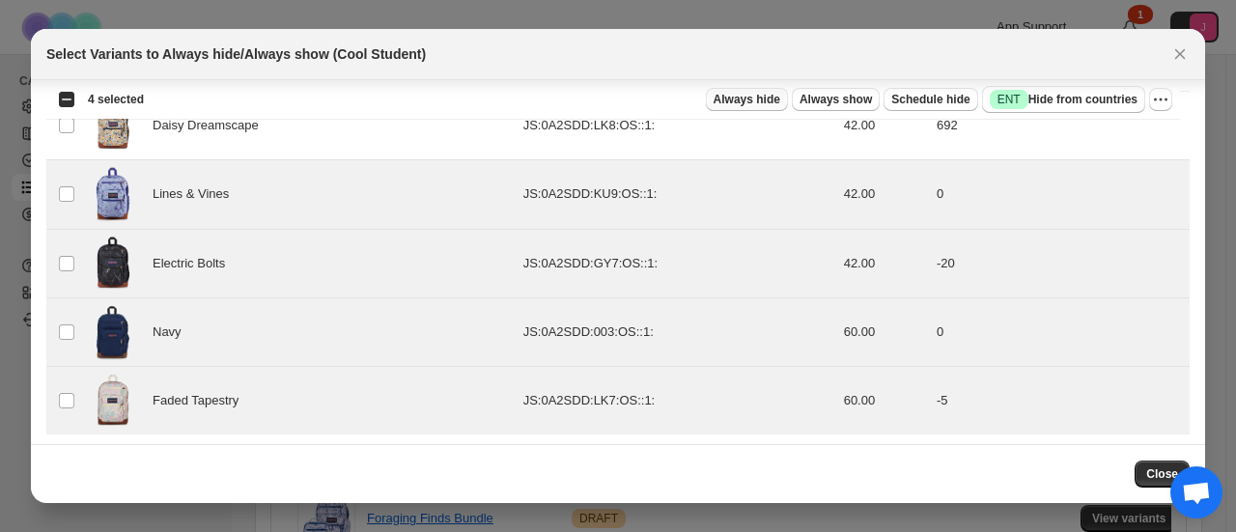
click at [780, 95] on span "Always hide" at bounding box center [747, 99] width 67 height 15
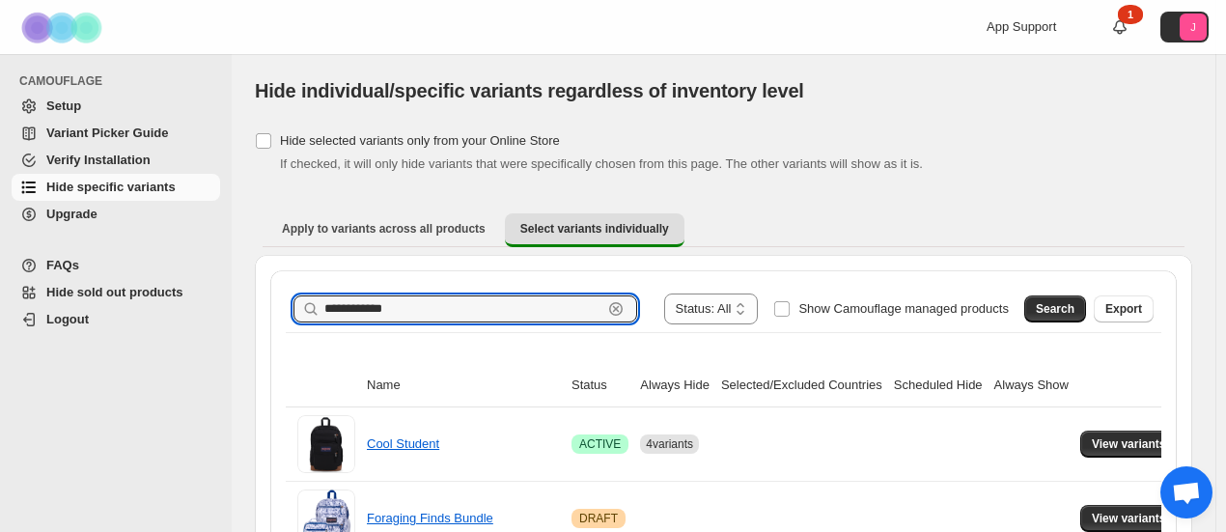
drag, startPoint x: 483, startPoint y: 314, endPoint x: 286, endPoint y: 285, distance: 199.1
click at [286, 286] on div "**********" at bounding box center [724, 309] width 876 height 46
click at [1073, 309] on span "Search" at bounding box center [1055, 308] width 39 height 15
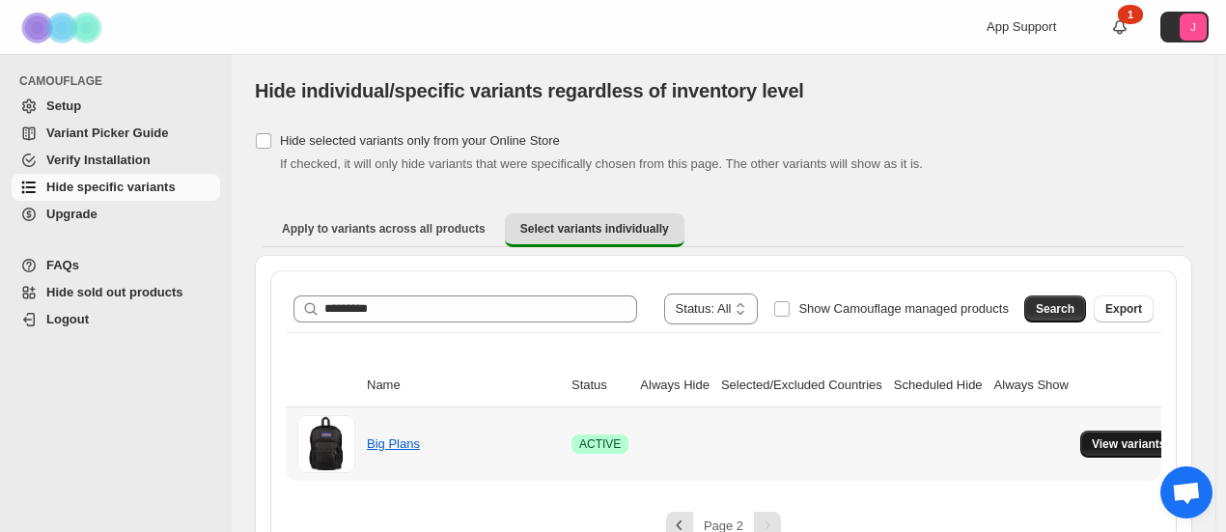
click at [1099, 439] on span "View variants" at bounding box center [1129, 444] width 74 height 15
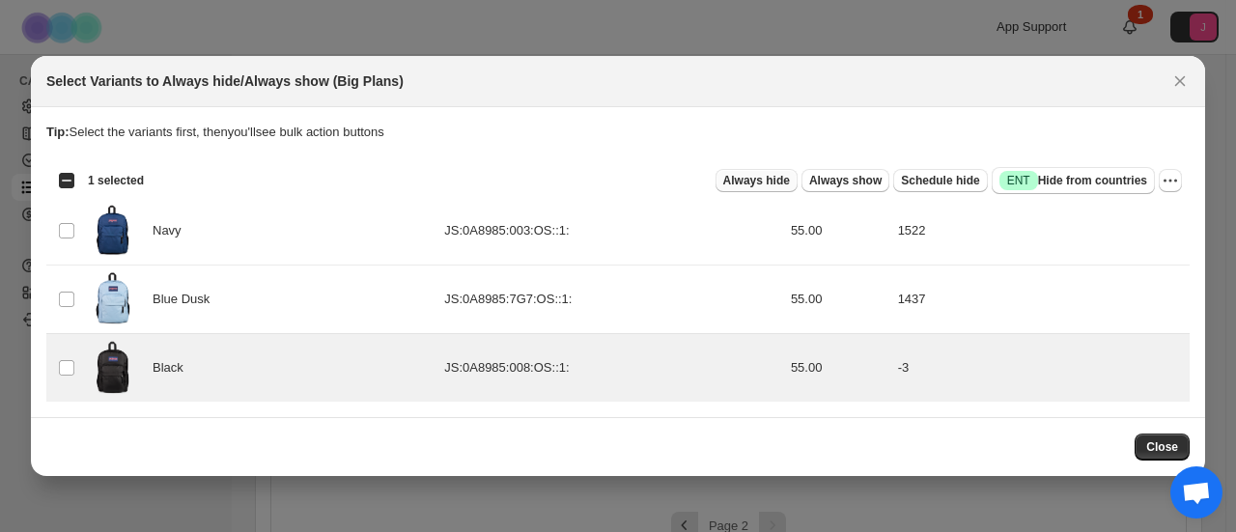
click at [790, 177] on span "Always hide" at bounding box center [756, 180] width 67 height 15
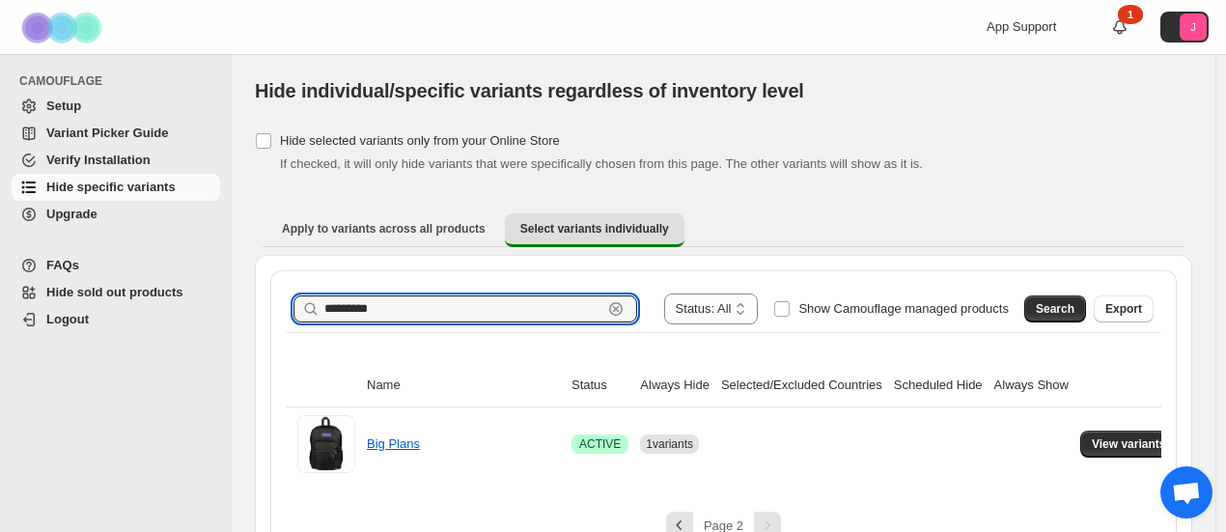
drag, startPoint x: 384, startPoint y: 313, endPoint x: 276, endPoint y: 307, distance: 108.3
click at [276, 307] on div "**********" at bounding box center [723, 412] width 907 height 284
click at [1064, 312] on span "Search" at bounding box center [1055, 308] width 39 height 15
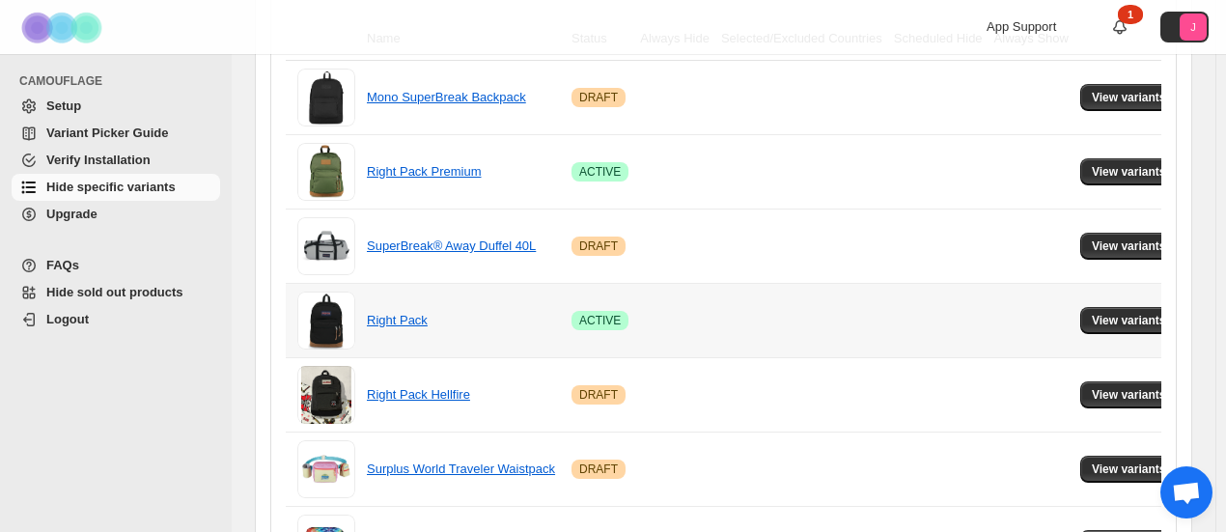
scroll to position [348, 0]
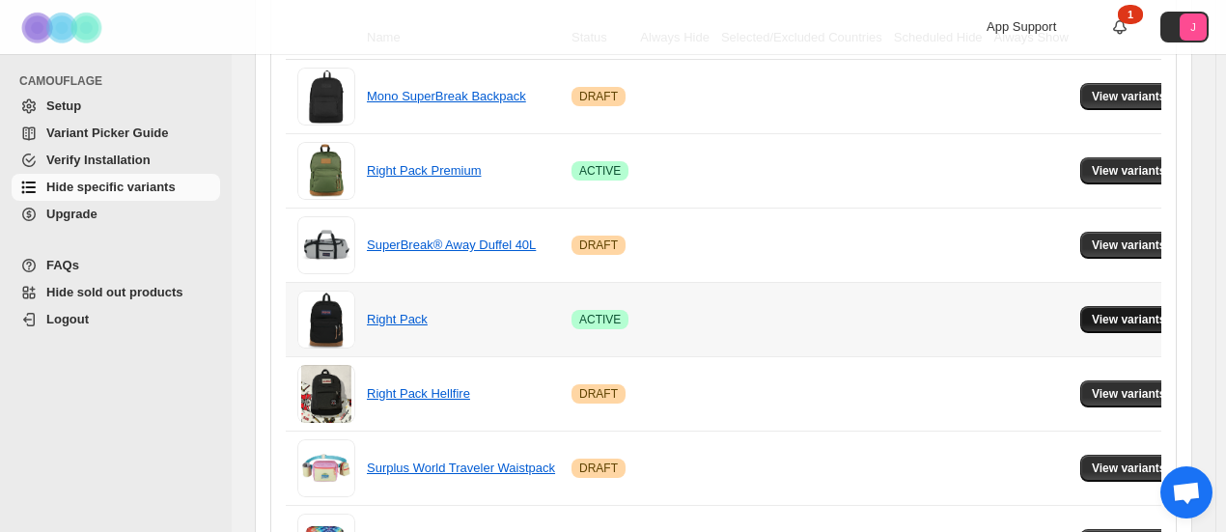
click at [1092, 317] on span "View variants" at bounding box center [1129, 319] width 74 height 15
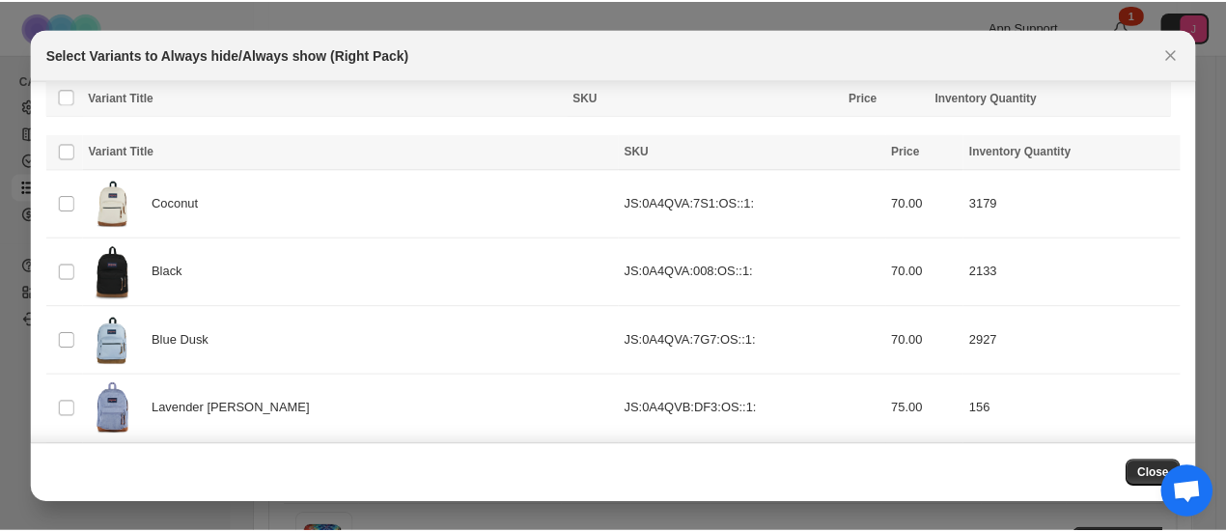
scroll to position [1479, 0]
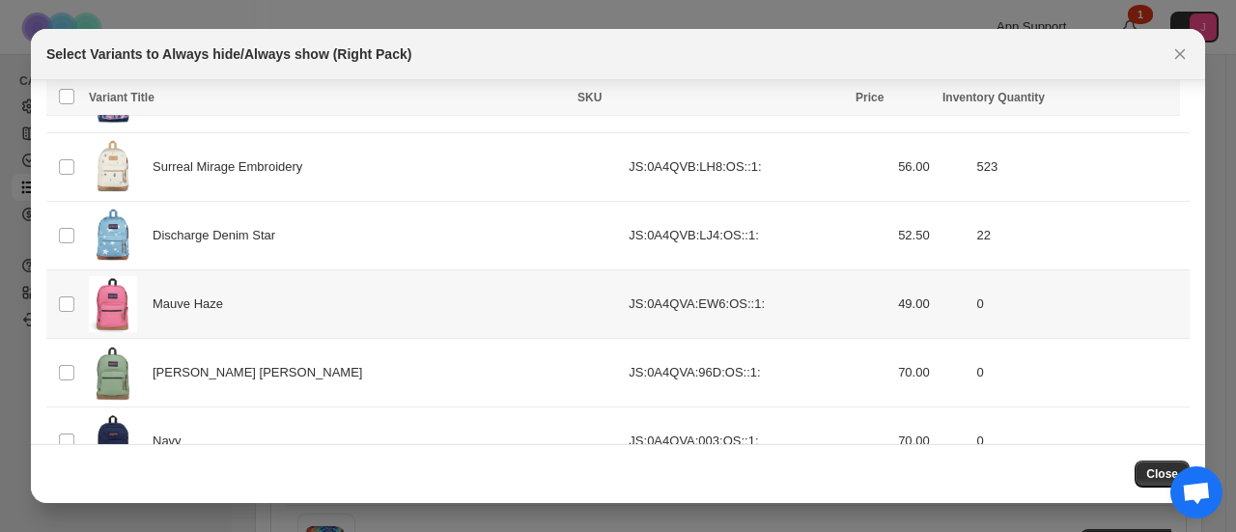
click at [118, 276] on img ":r56:" at bounding box center [113, 304] width 48 height 56
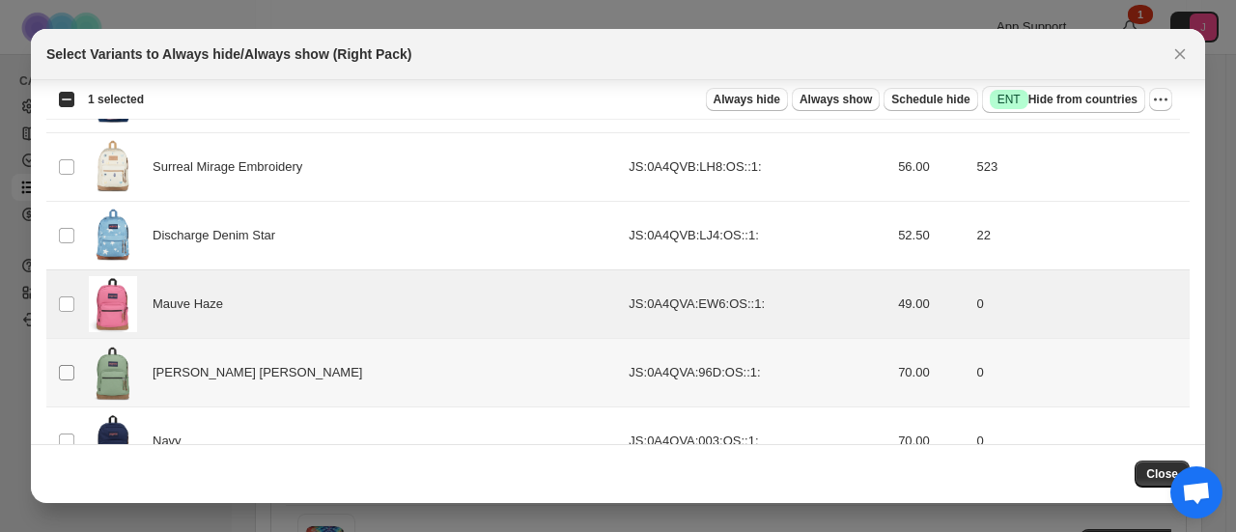
click at [70, 372] on span ":r56:" at bounding box center [66, 372] width 17 height 17
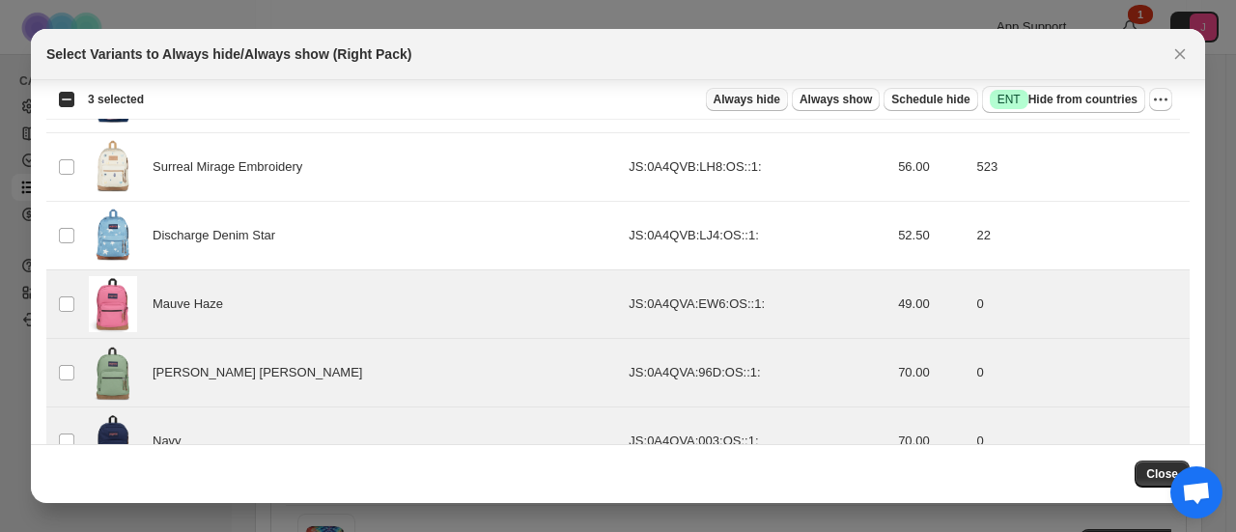
click at [776, 99] on span "Always hide" at bounding box center [747, 99] width 67 height 15
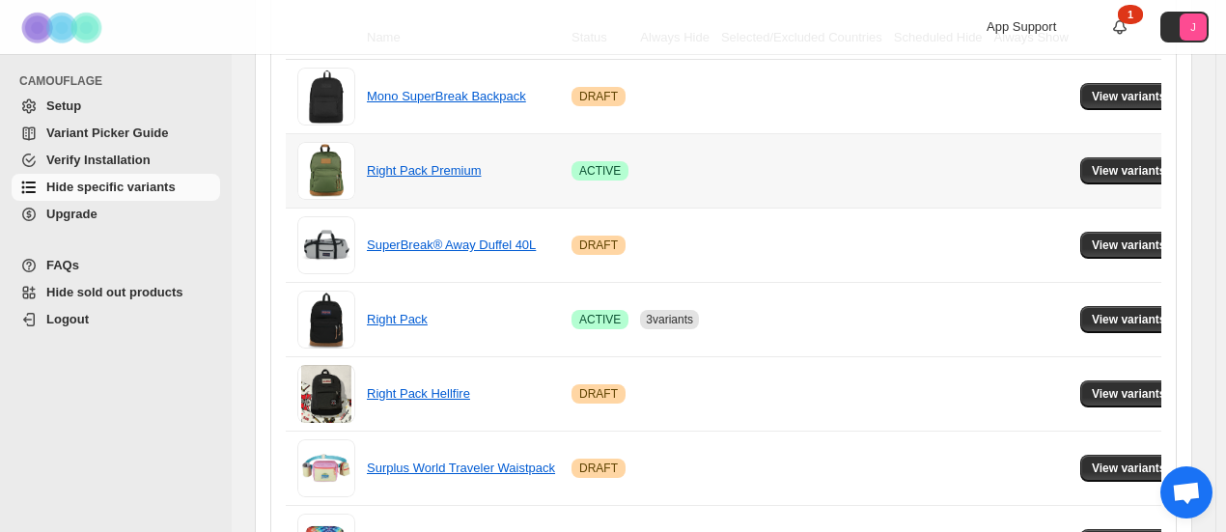
scroll to position [0, 0]
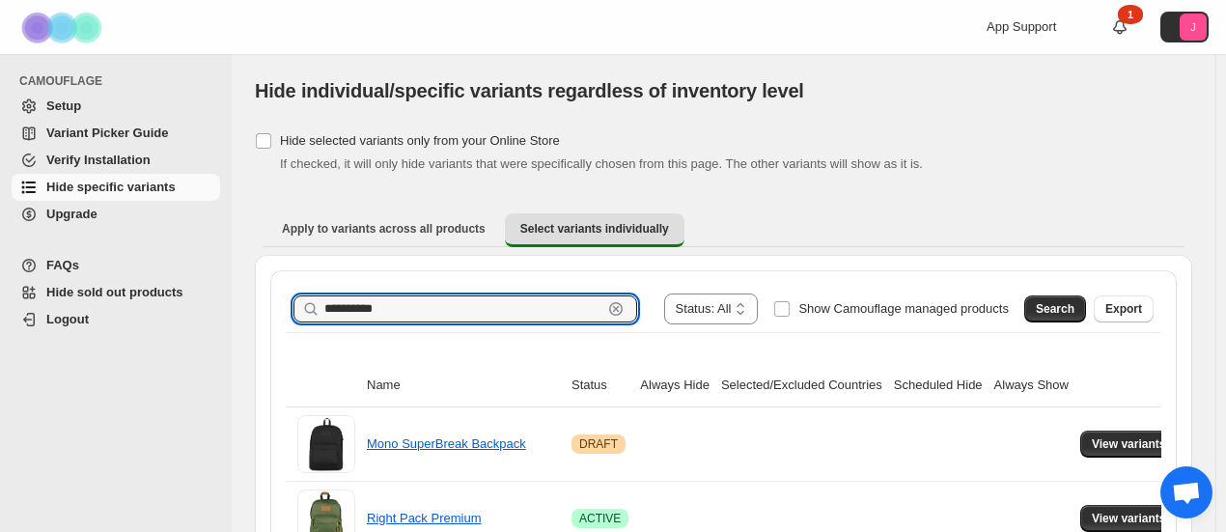
drag, startPoint x: 400, startPoint y: 320, endPoint x: 285, endPoint y: 296, distance: 117.2
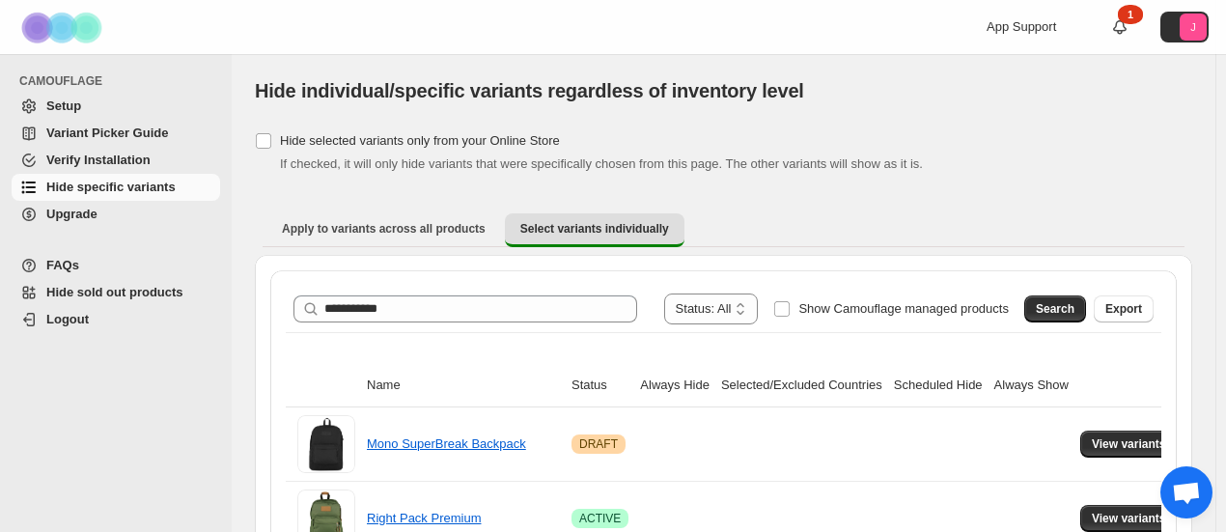
click at [1074, 323] on div "Search Export" at bounding box center [1085, 305] width 137 height 39
click at [1066, 308] on span "Search" at bounding box center [1055, 308] width 39 height 15
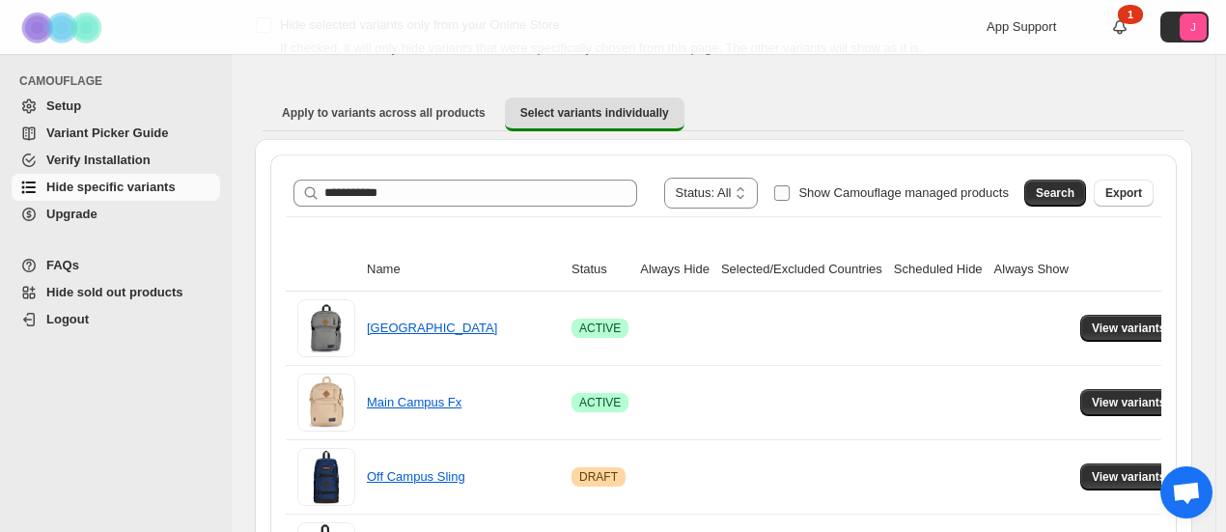
scroll to position [127, 0]
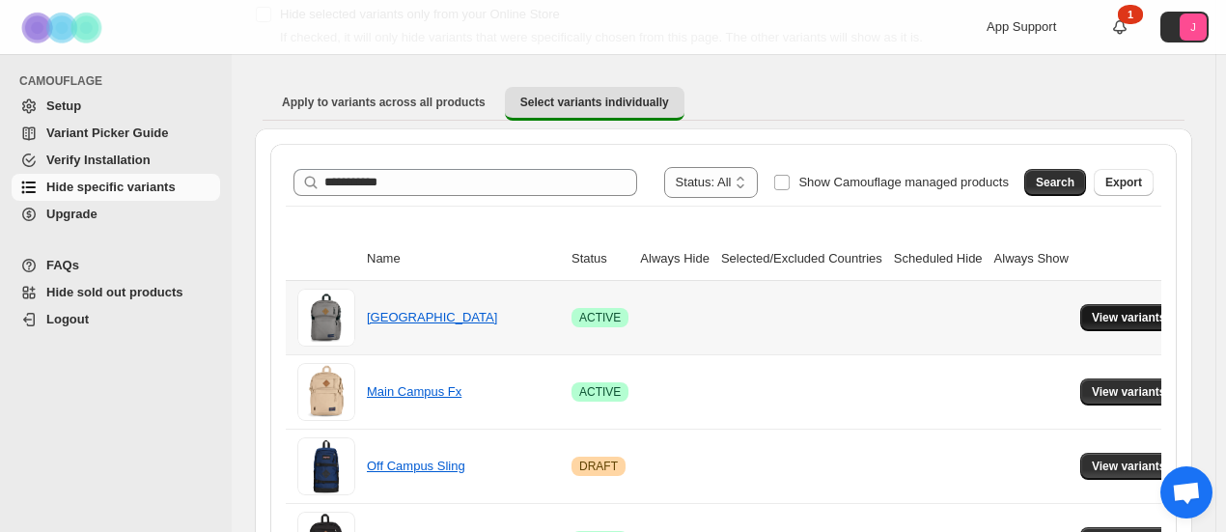
click at [1092, 312] on span "View variants" at bounding box center [1129, 317] width 74 height 15
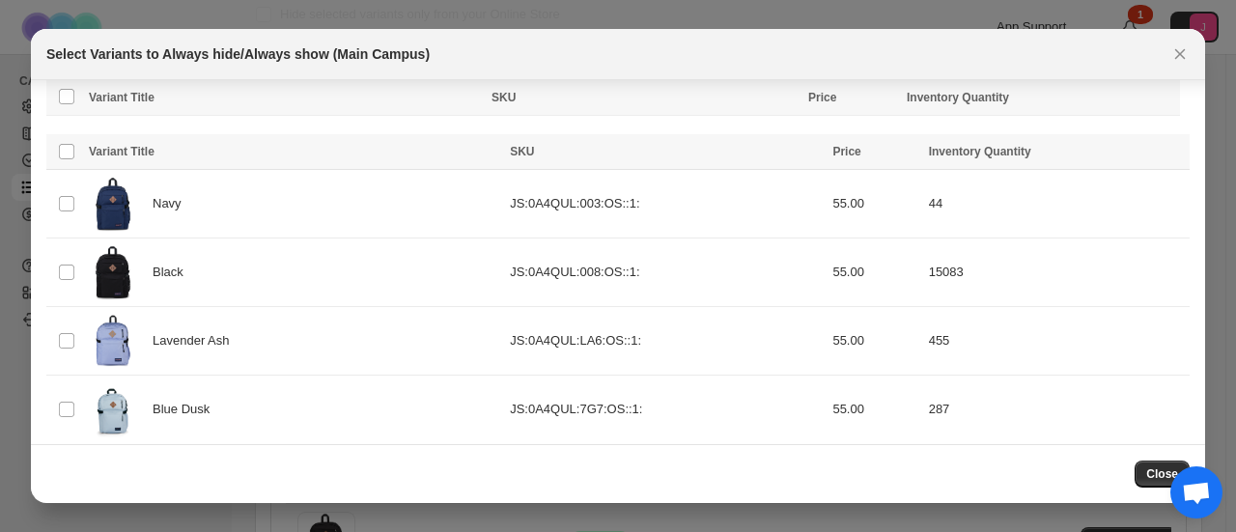
scroll to position [491, 0]
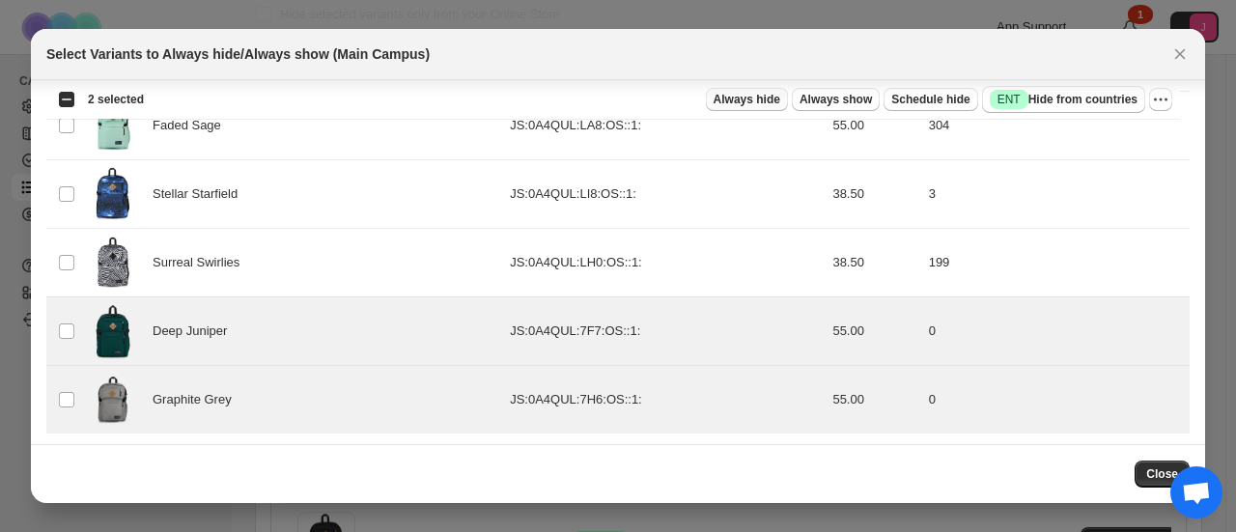
click at [732, 101] on span "Always hide" at bounding box center [747, 99] width 67 height 15
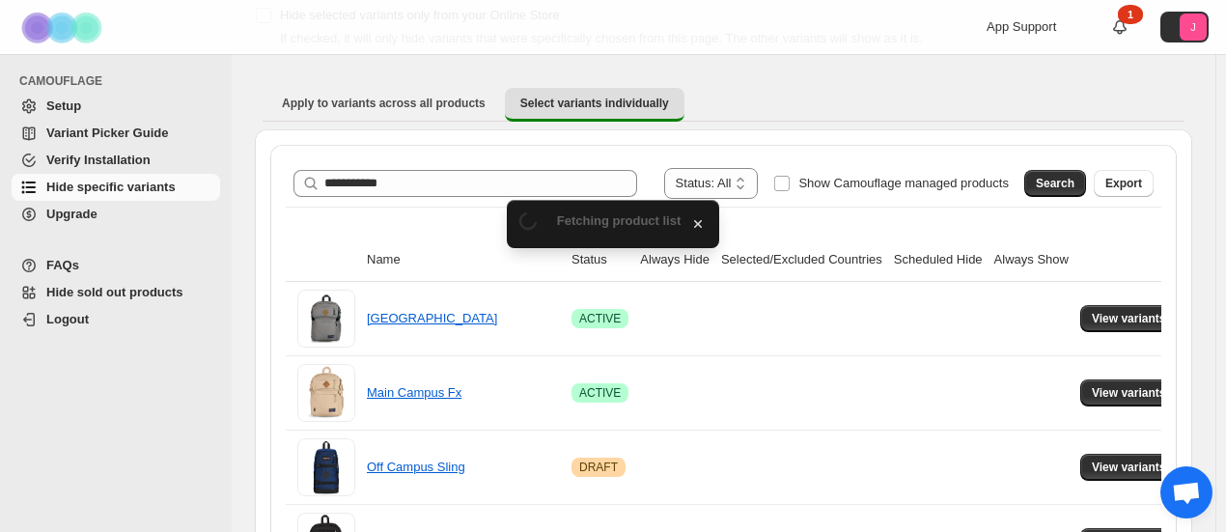
scroll to position [127, 0]
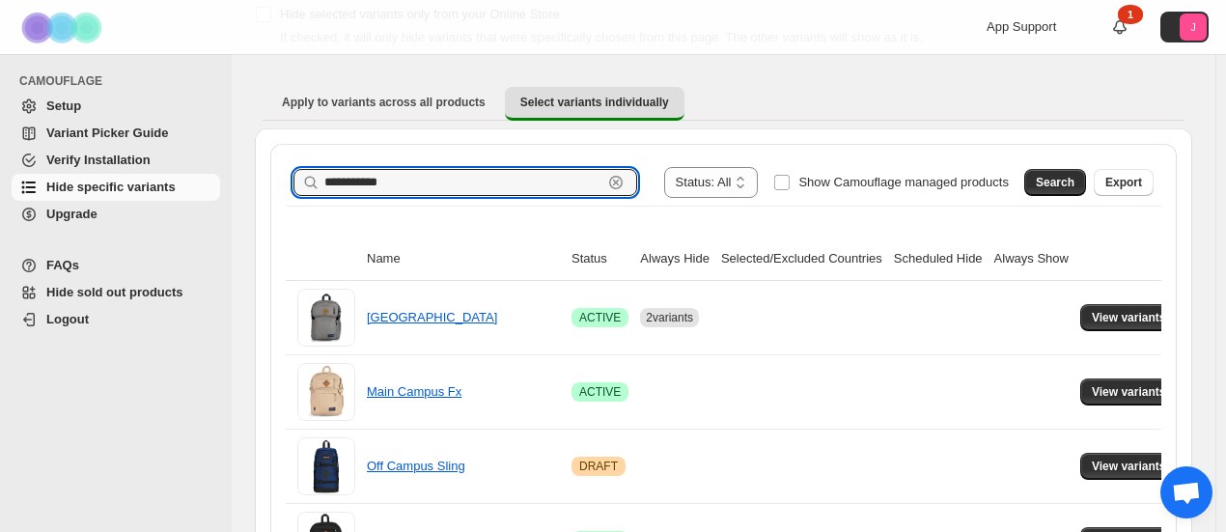
drag, startPoint x: 435, startPoint y: 183, endPoint x: 264, endPoint y: 175, distance: 171.2
click at [264, 175] on div "**********" at bounding box center [724, 471] width 938 height 687
click at [1072, 173] on button "Search" at bounding box center [1056, 182] width 62 height 27
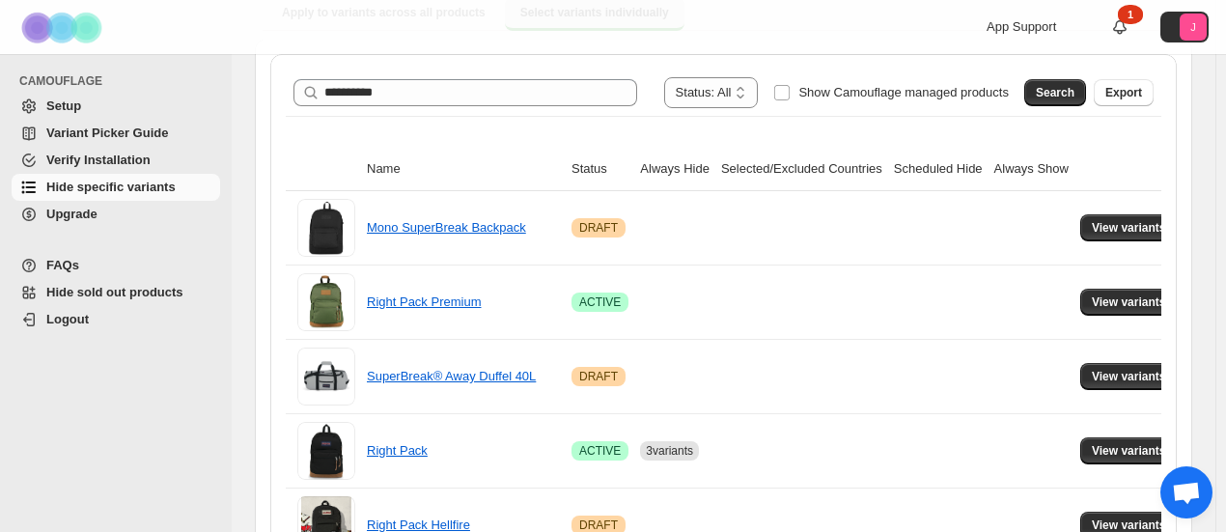
scroll to position [230, 0]
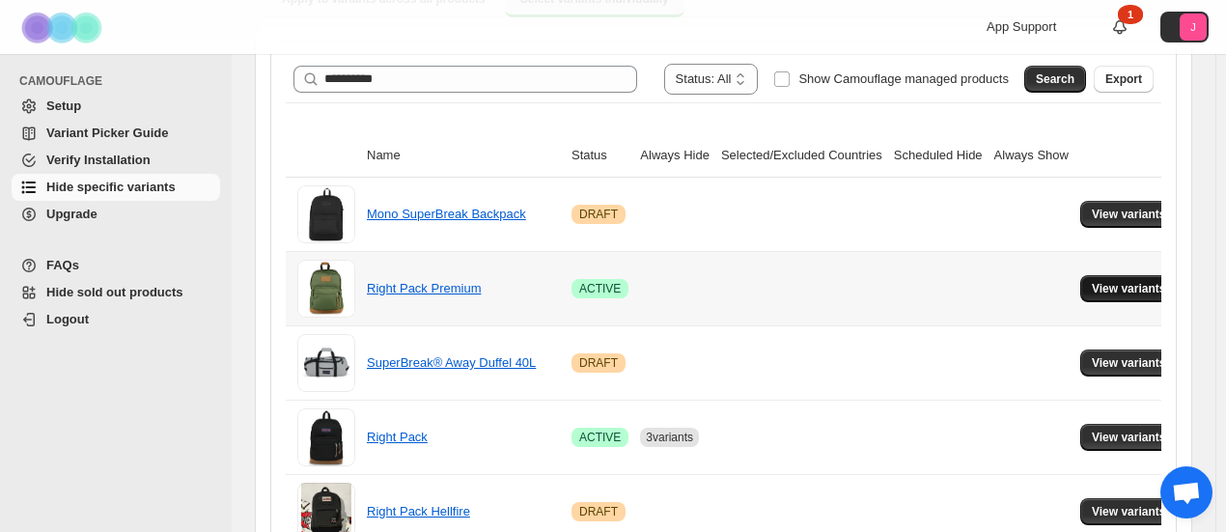
click at [1105, 289] on span "View variants" at bounding box center [1129, 288] width 74 height 15
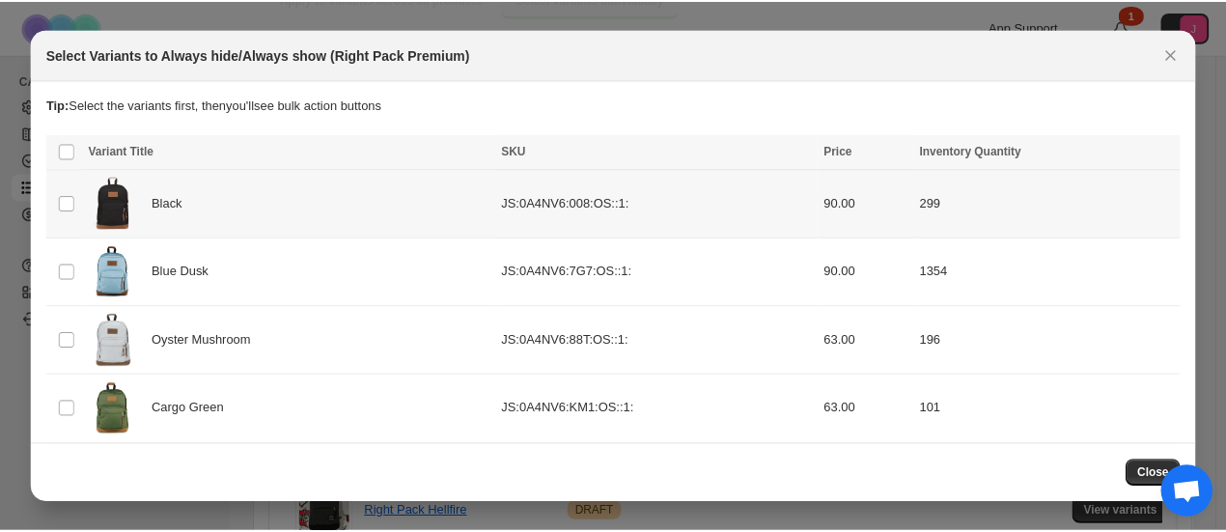
scroll to position [8, 0]
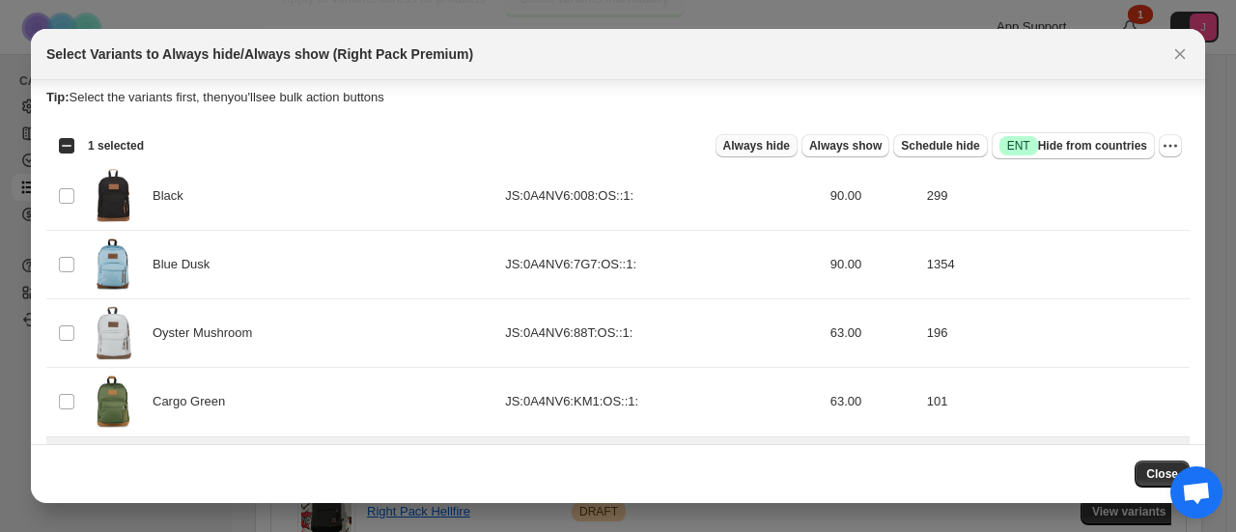
click at [762, 136] on button "Always hide" at bounding box center [757, 145] width 82 height 23
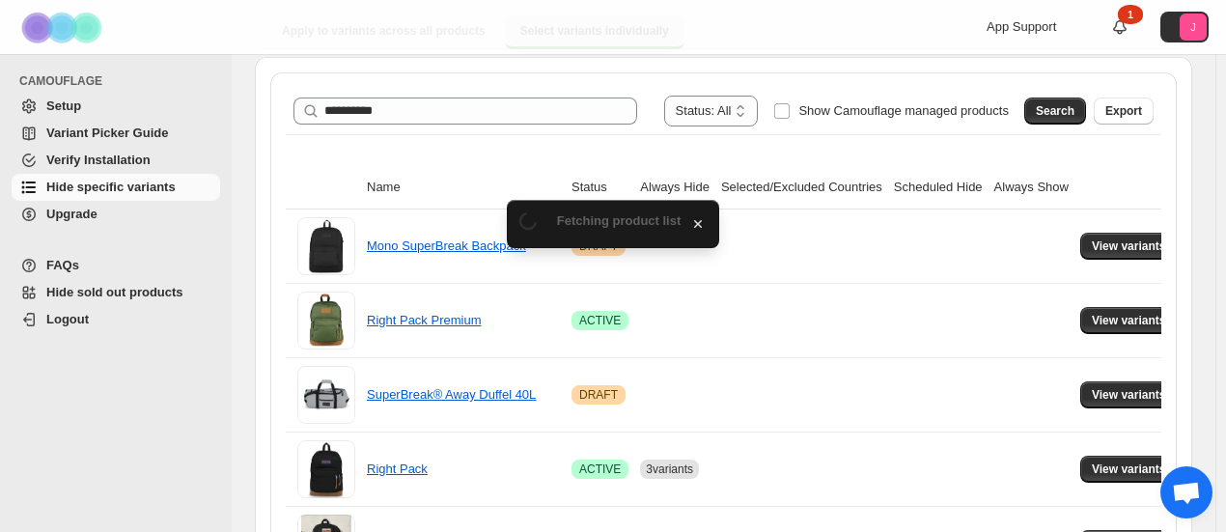
scroll to position [230, 0]
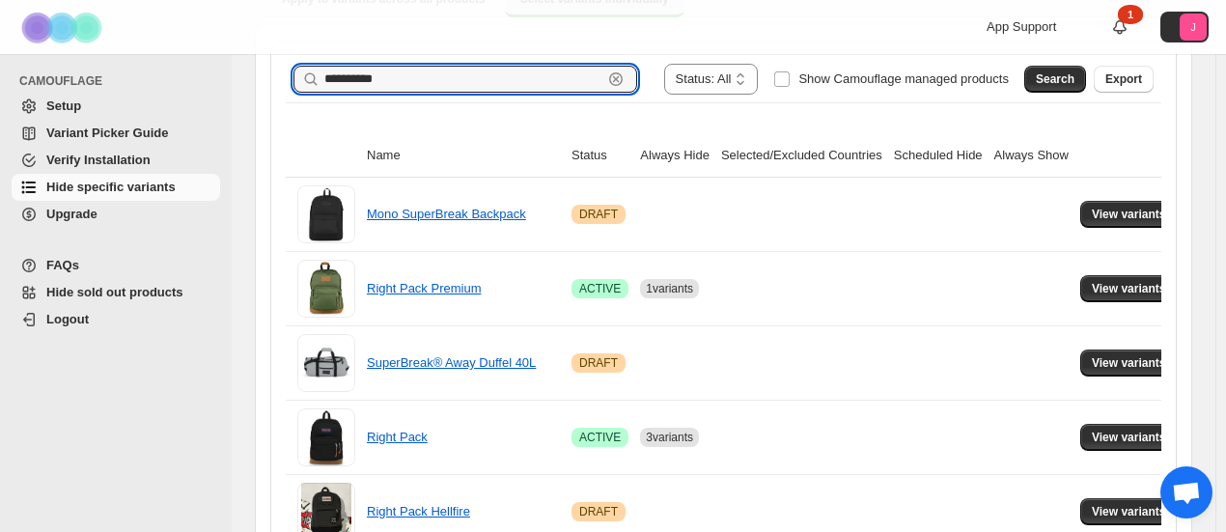
drag, startPoint x: 394, startPoint y: 85, endPoint x: 275, endPoint y: 68, distance: 120.0
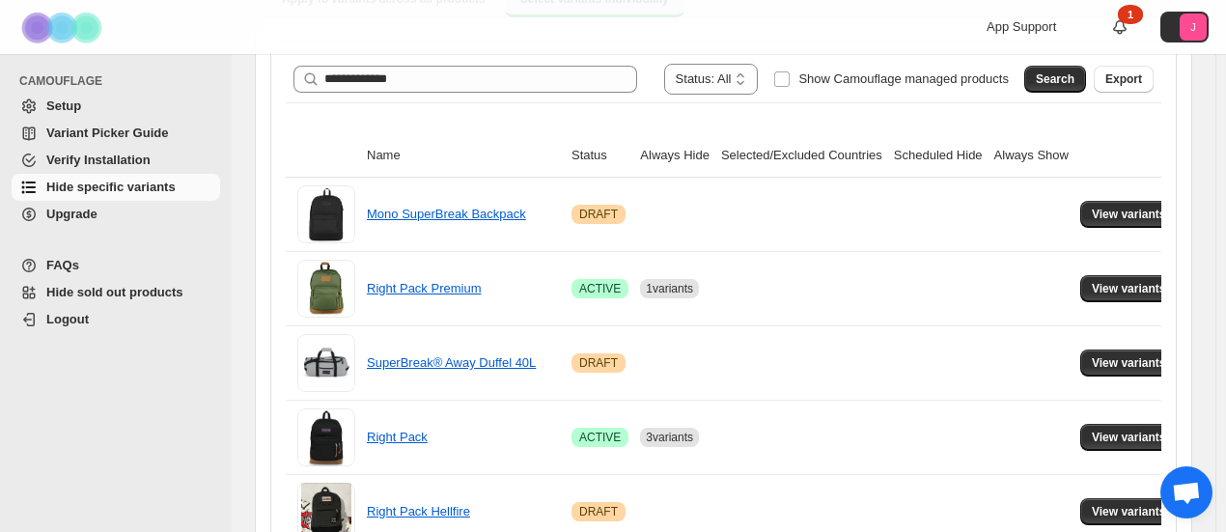
click at [1071, 61] on div "Search Export" at bounding box center [1085, 75] width 137 height 39
click at [1058, 66] on button "Search" at bounding box center [1056, 79] width 62 height 27
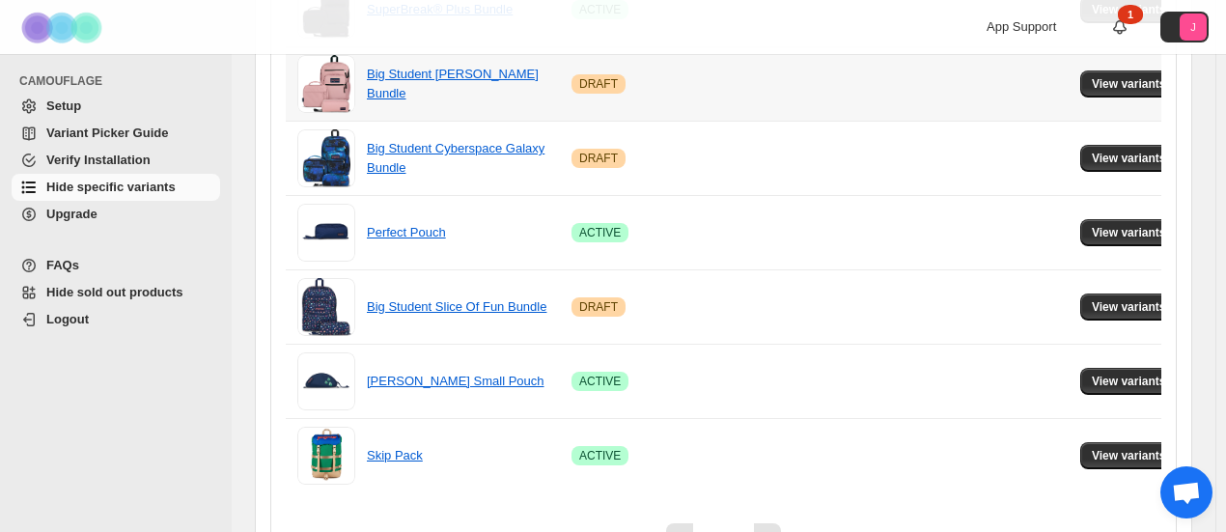
scroll to position [776, 0]
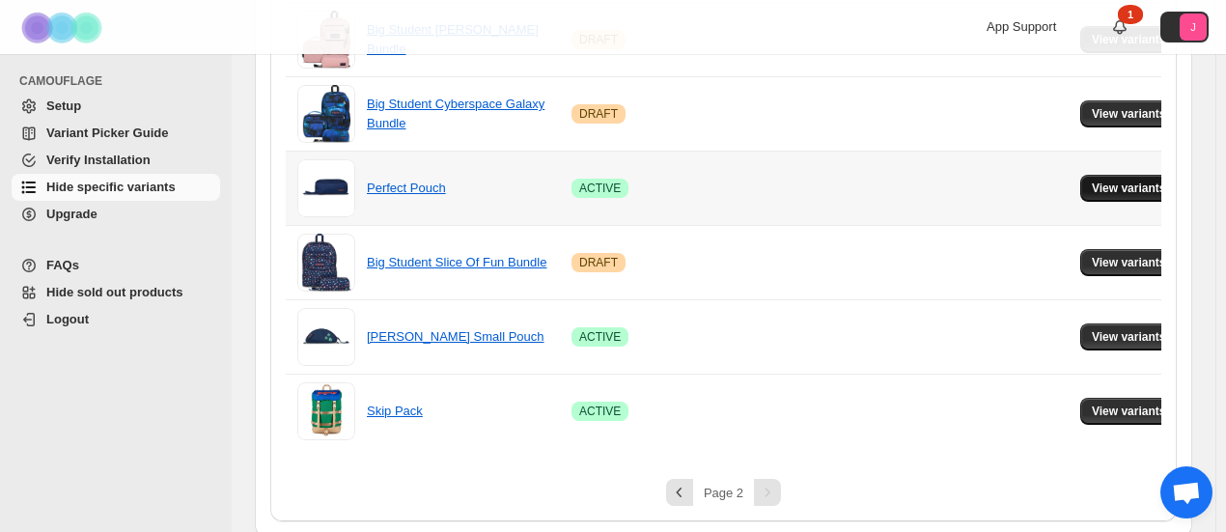
click at [1129, 181] on span "View variants" at bounding box center [1129, 188] width 74 height 15
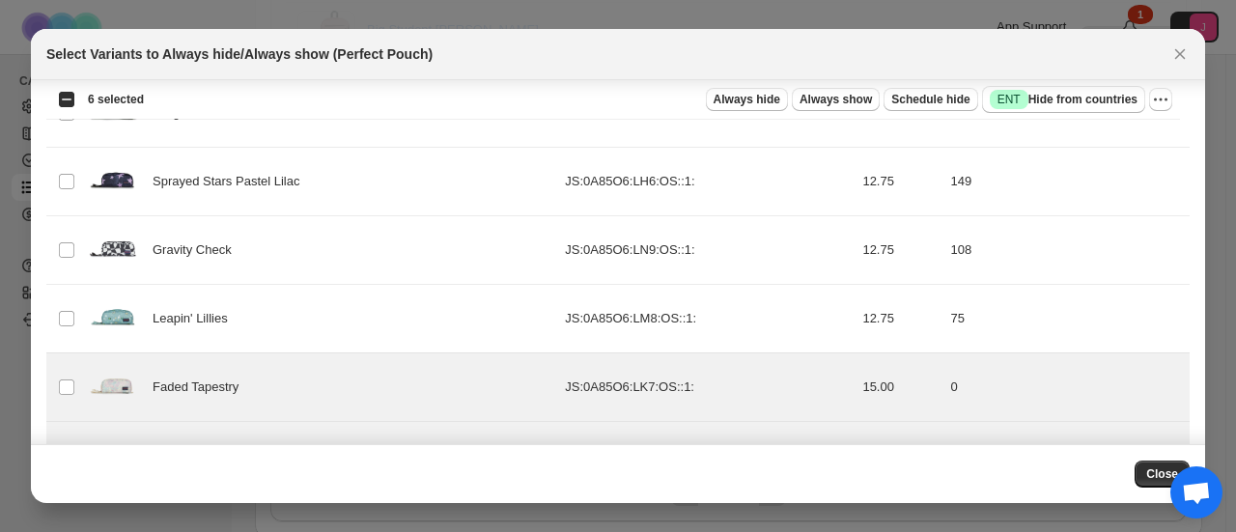
scroll to position [419, 0]
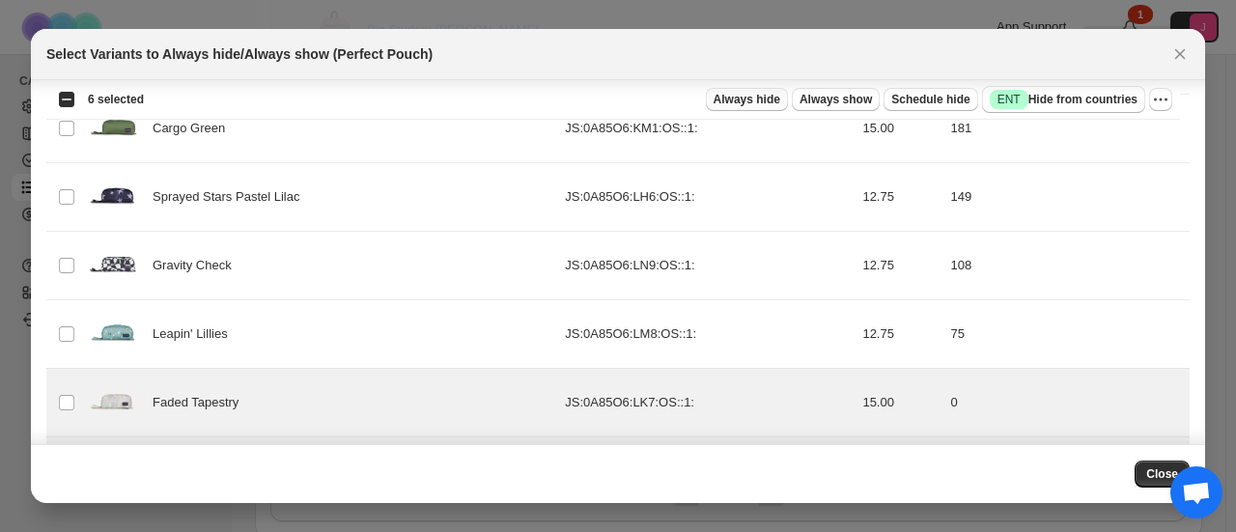
click at [766, 97] on span "Always hide" at bounding box center [747, 99] width 67 height 15
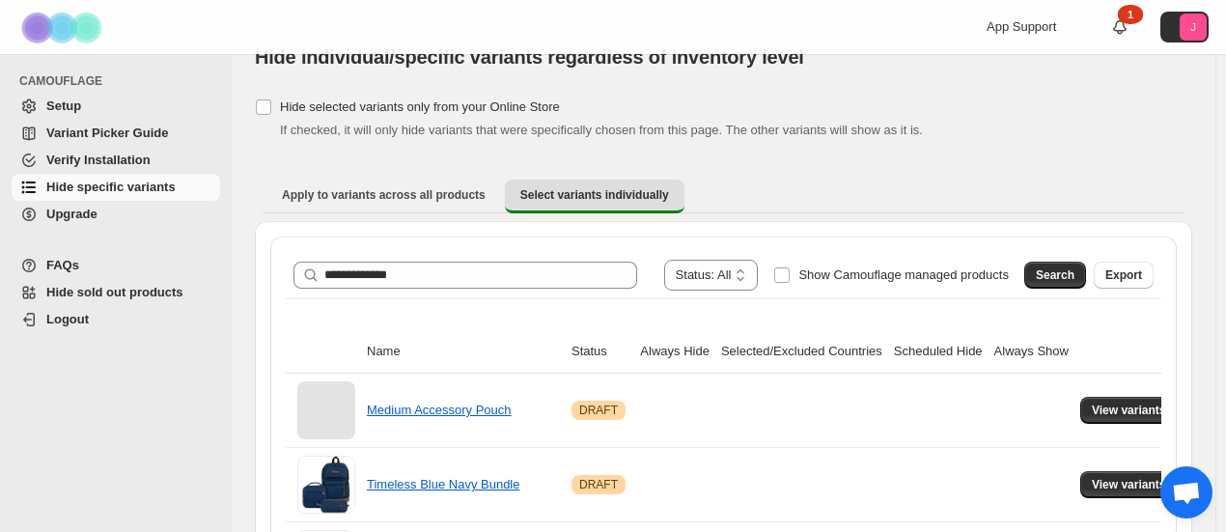
scroll to position [0, 0]
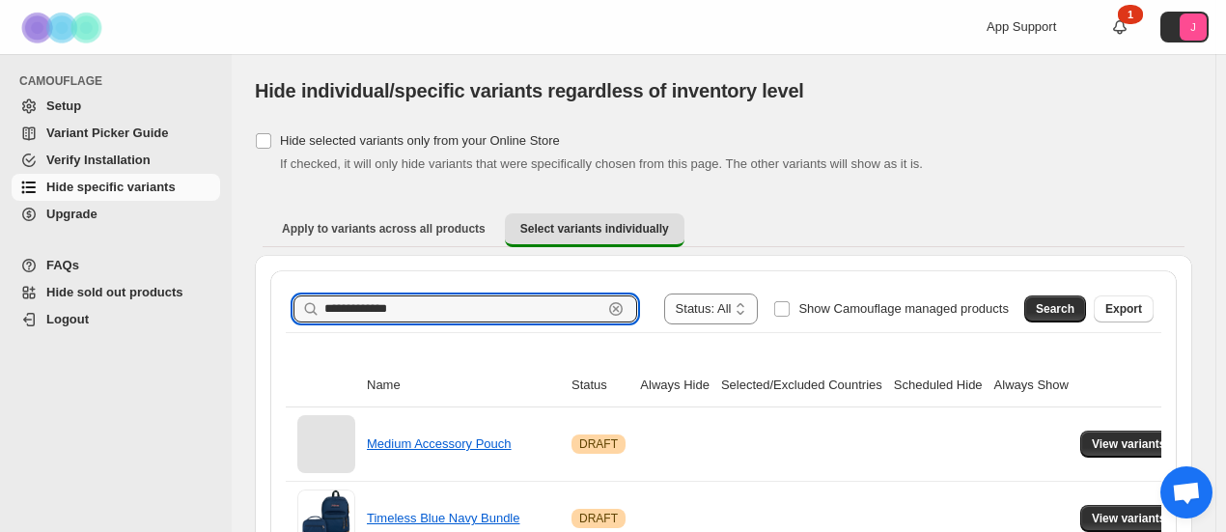
drag, startPoint x: 422, startPoint y: 318, endPoint x: 247, endPoint y: 296, distance: 176.2
type input "**********"
click at [1068, 314] on span "Search" at bounding box center [1055, 308] width 39 height 15
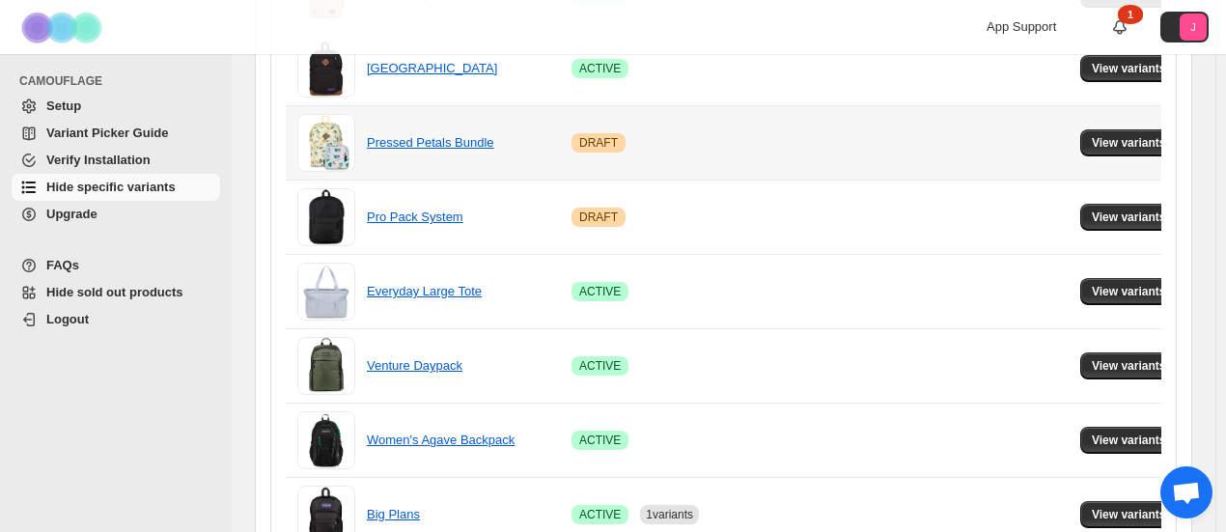
scroll to position [845, 0]
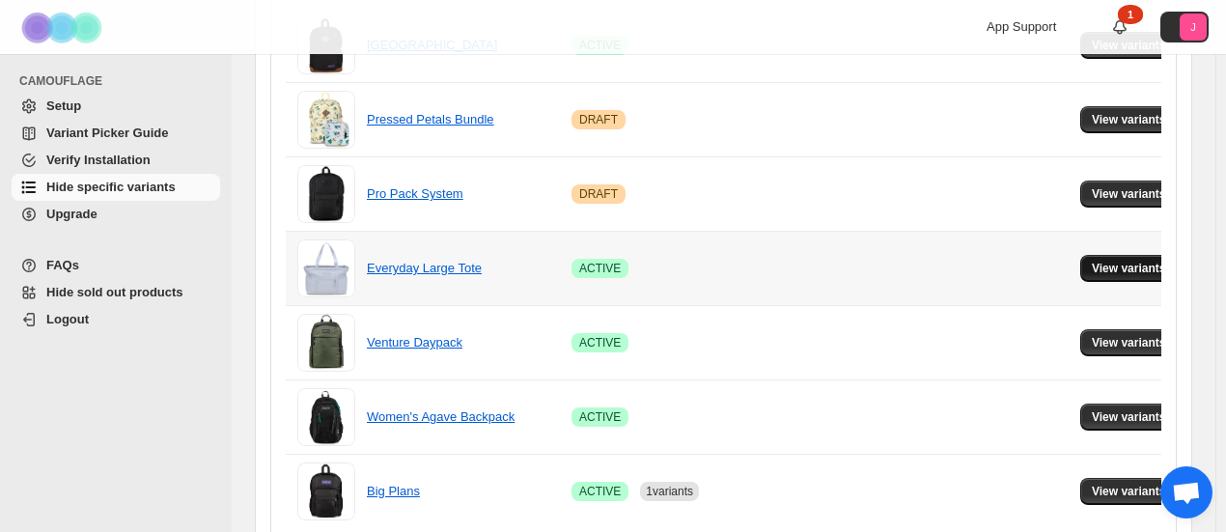
click at [1097, 277] on button "View variants" at bounding box center [1130, 268] width 98 height 27
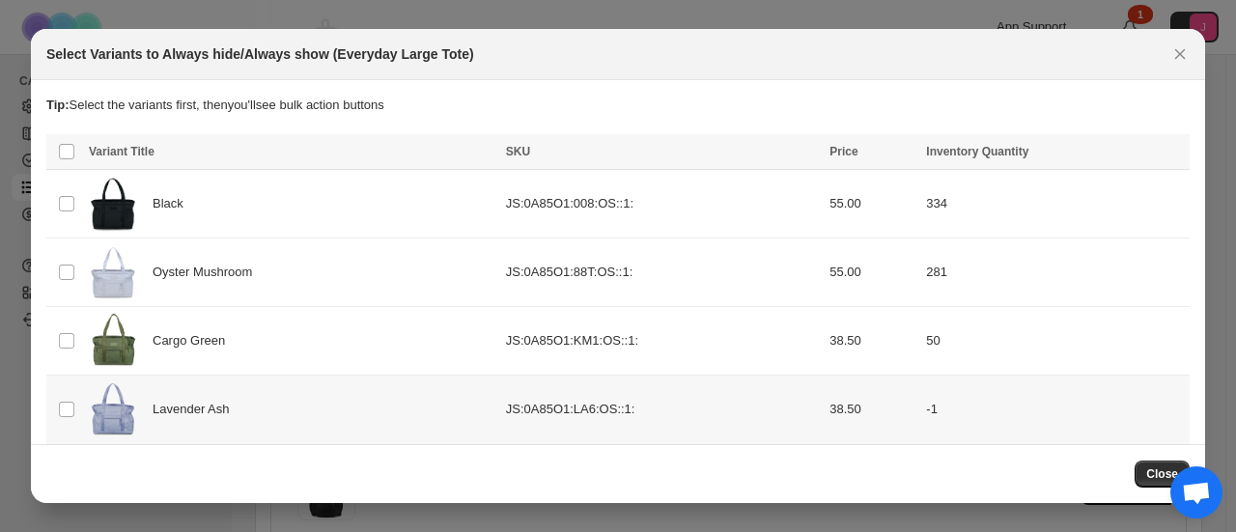
click at [61, 419] on td "Select product variant" at bounding box center [64, 410] width 37 height 69
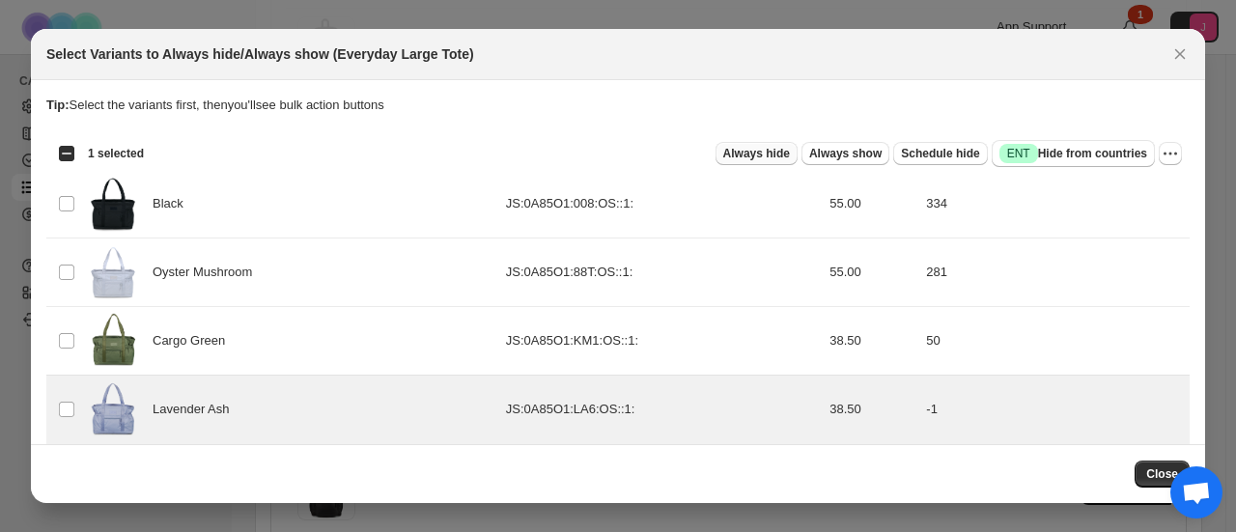
click at [746, 152] on span "Always hide" at bounding box center [756, 153] width 67 height 15
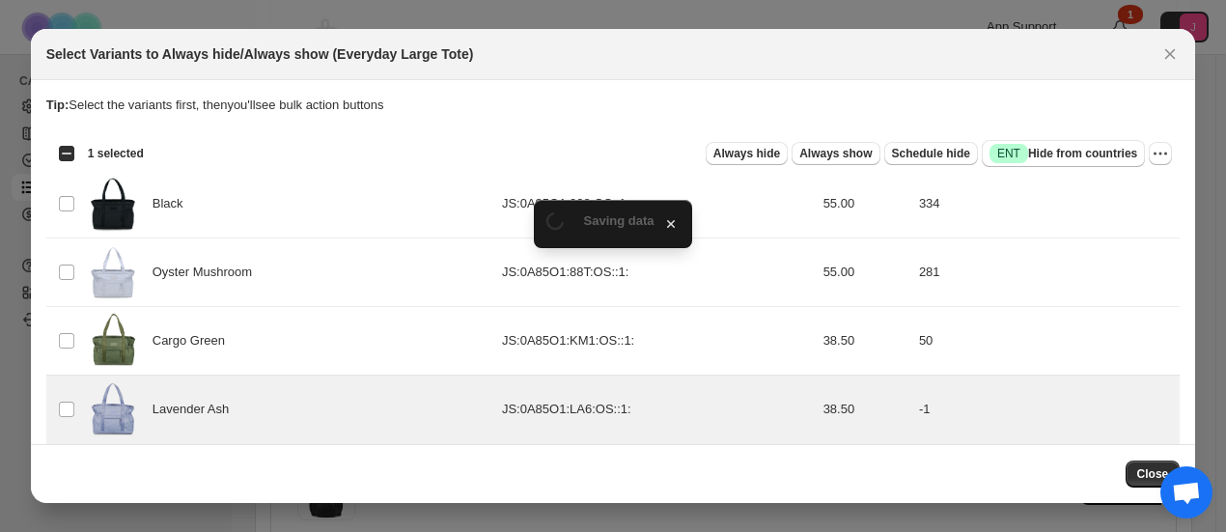
scroll to position [32, 0]
